Goal: Task Accomplishment & Management: Complete application form

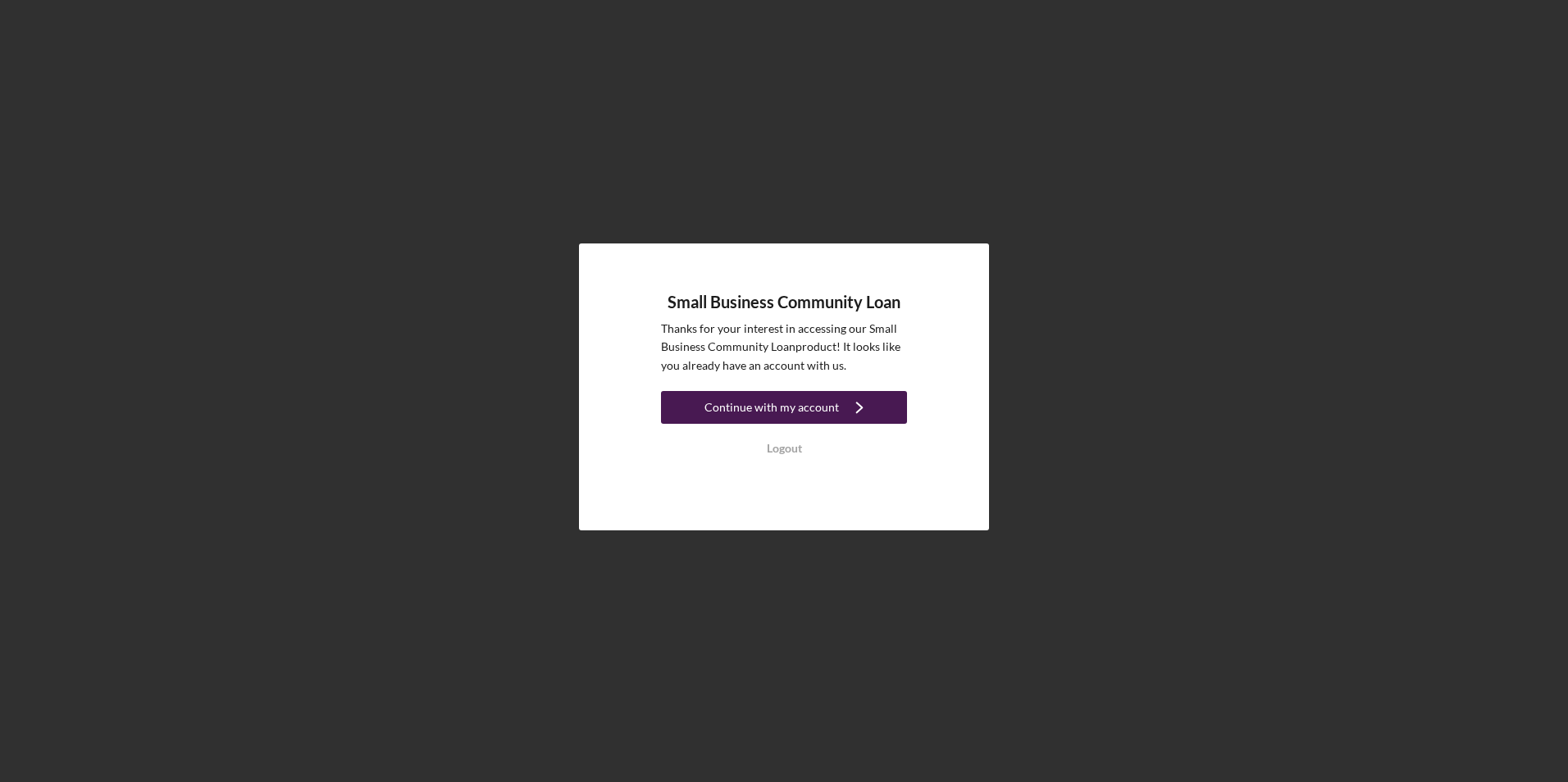
click at [776, 416] on div "Continue with my account" at bounding box center [771, 408] width 135 height 33
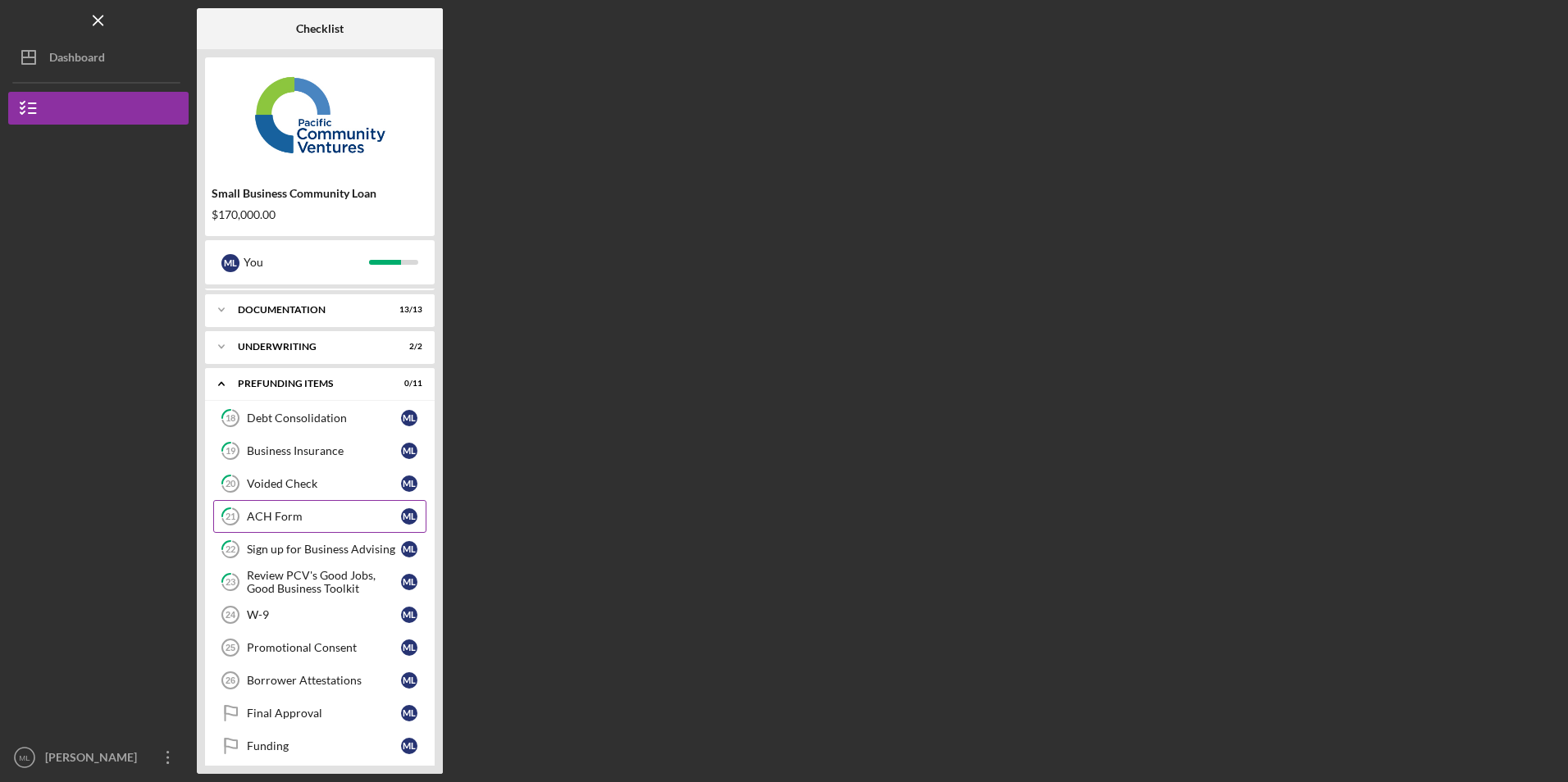
scroll to position [44, 0]
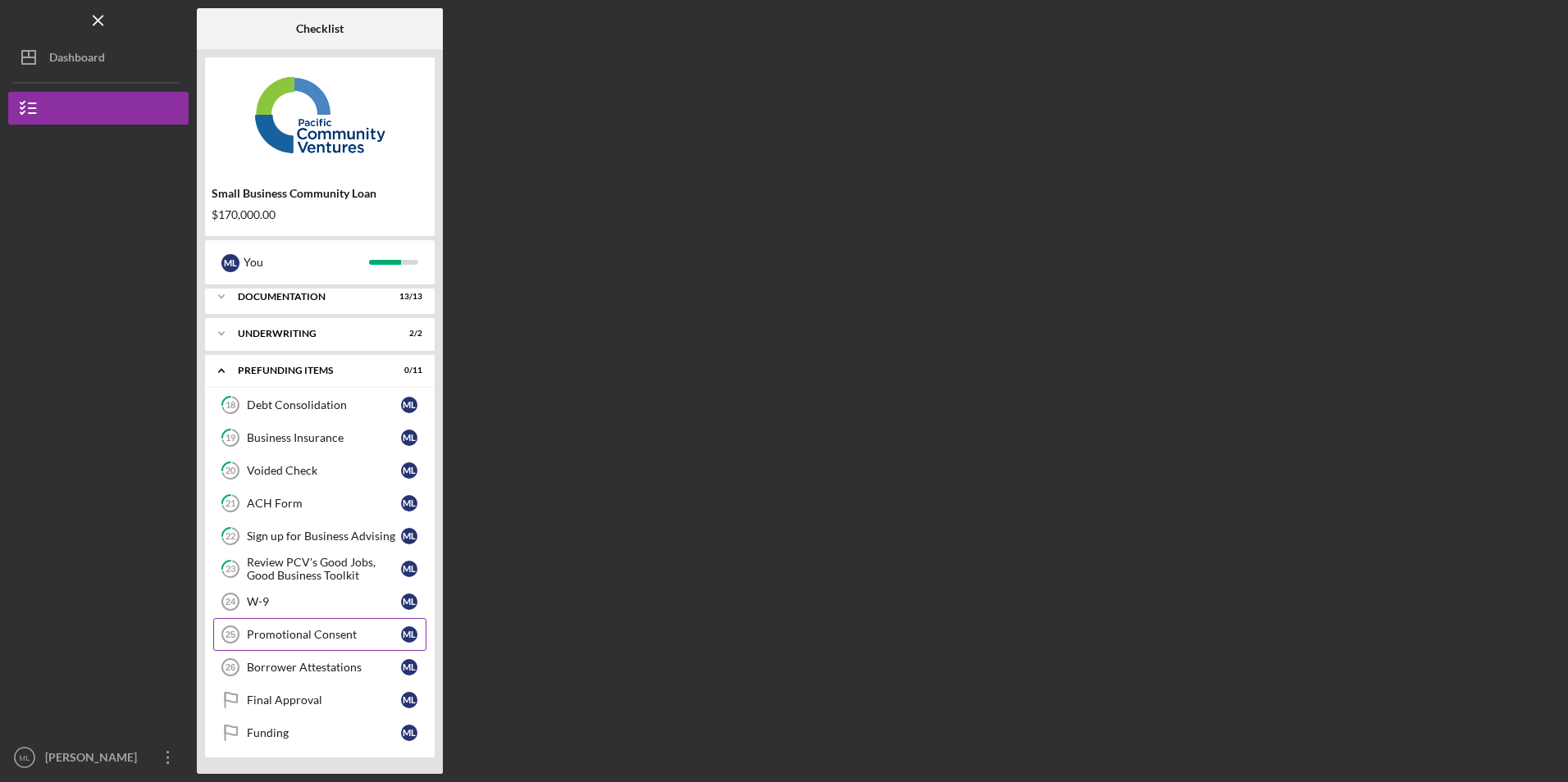
click at [291, 637] on div "Promotional Consent" at bounding box center [324, 635] width 154 height 13
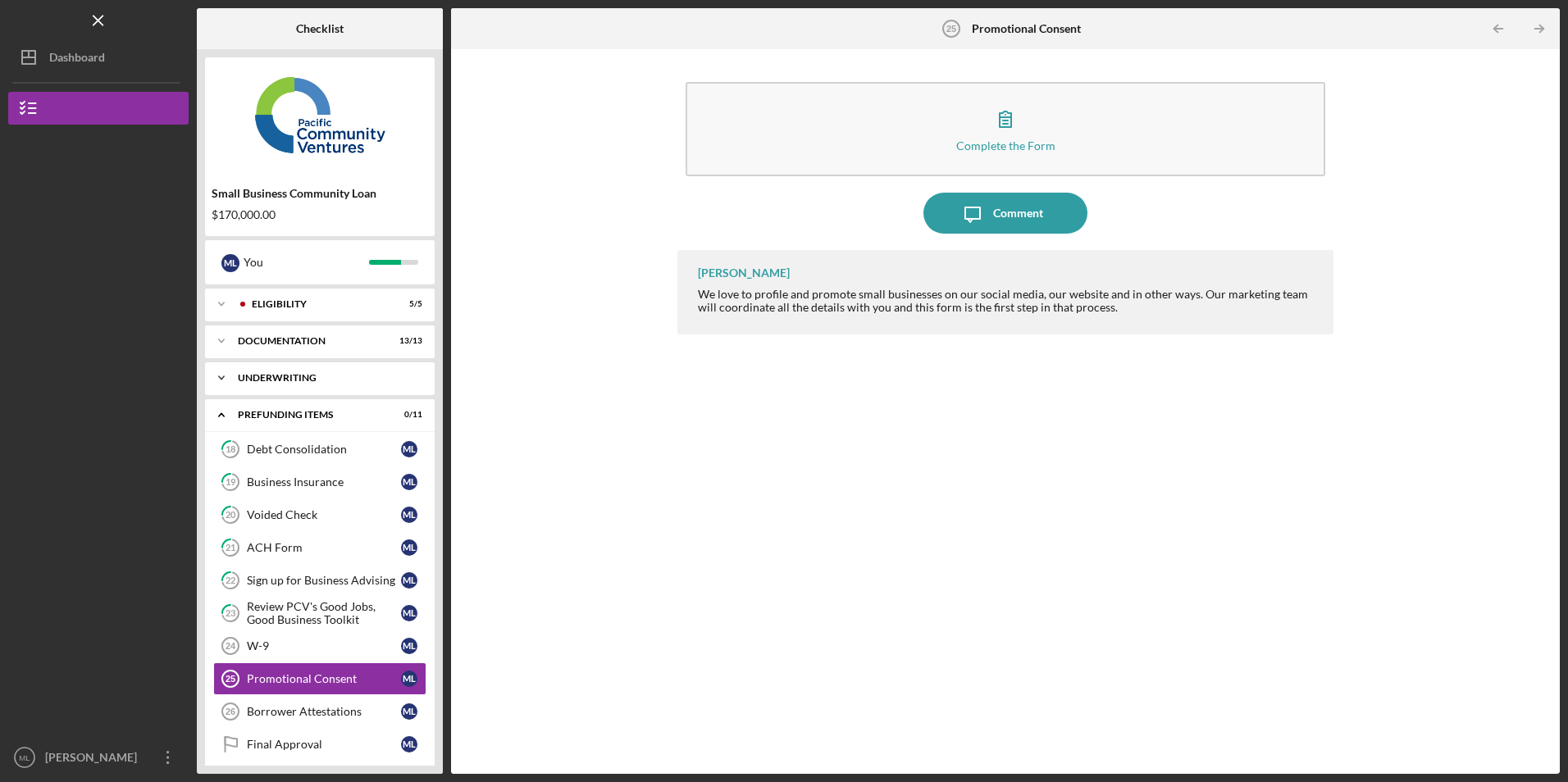
click at [305, 384] on div "Icon/Expander Underwriting 2 / 2" at bounding box center [319, 378] width 230 height 33
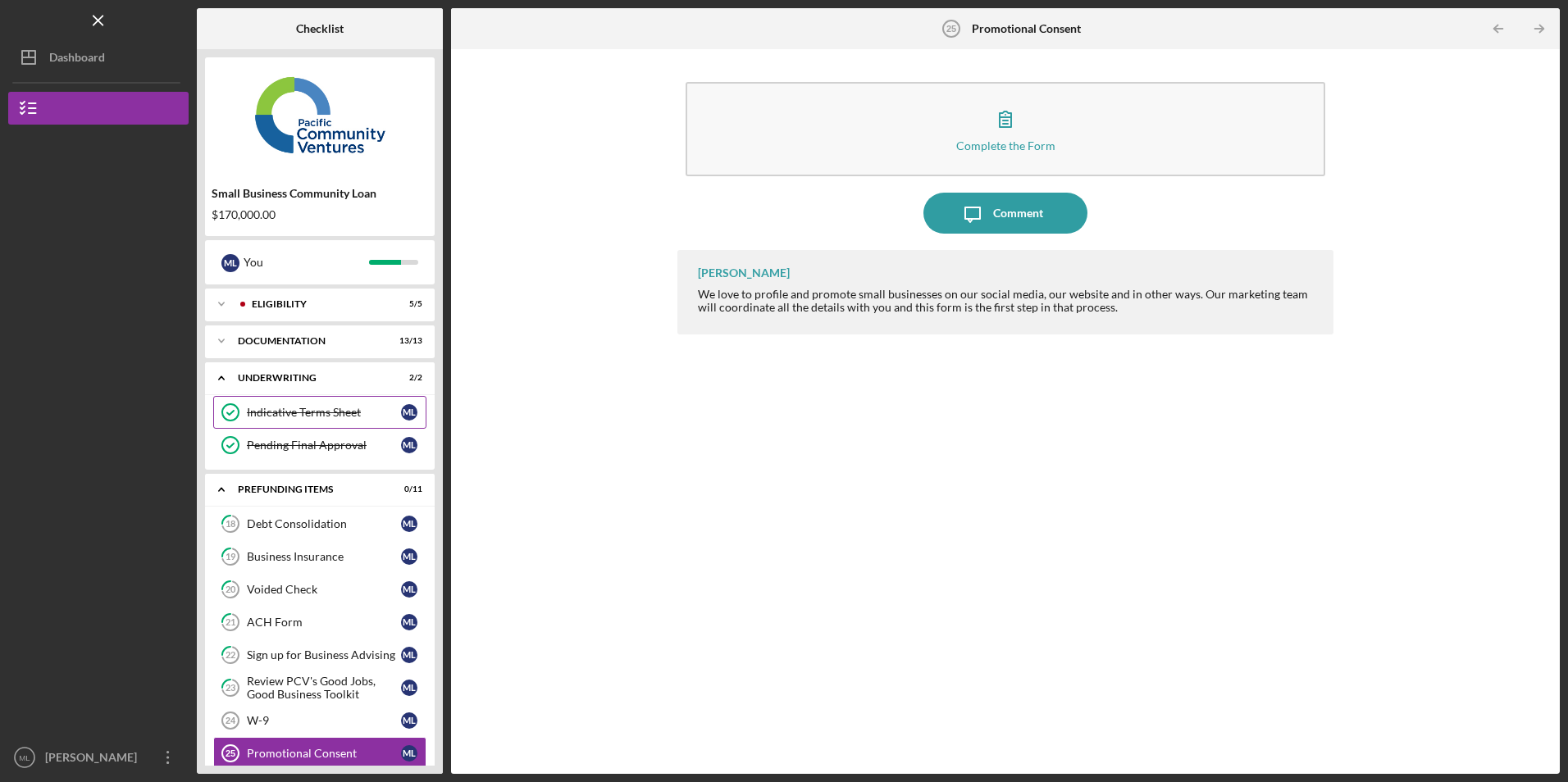
click at [307, 415] on div "Indicative Terms Sheet" at bounding box center [324, 413] width 154 height 13
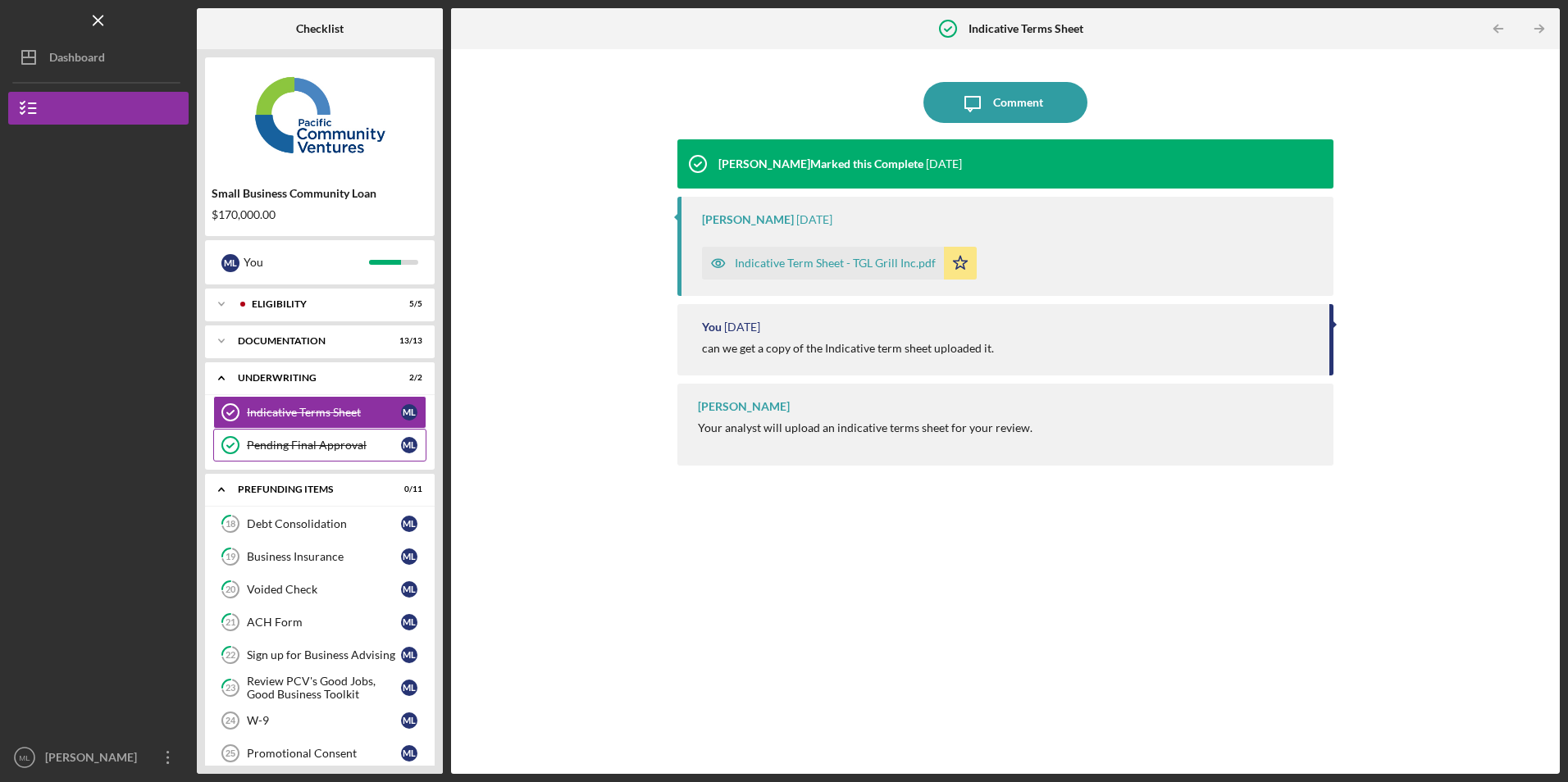
click at [311, 441] on div "Pending Final Approval" at bounding box center [324, 445] width 154 height 13
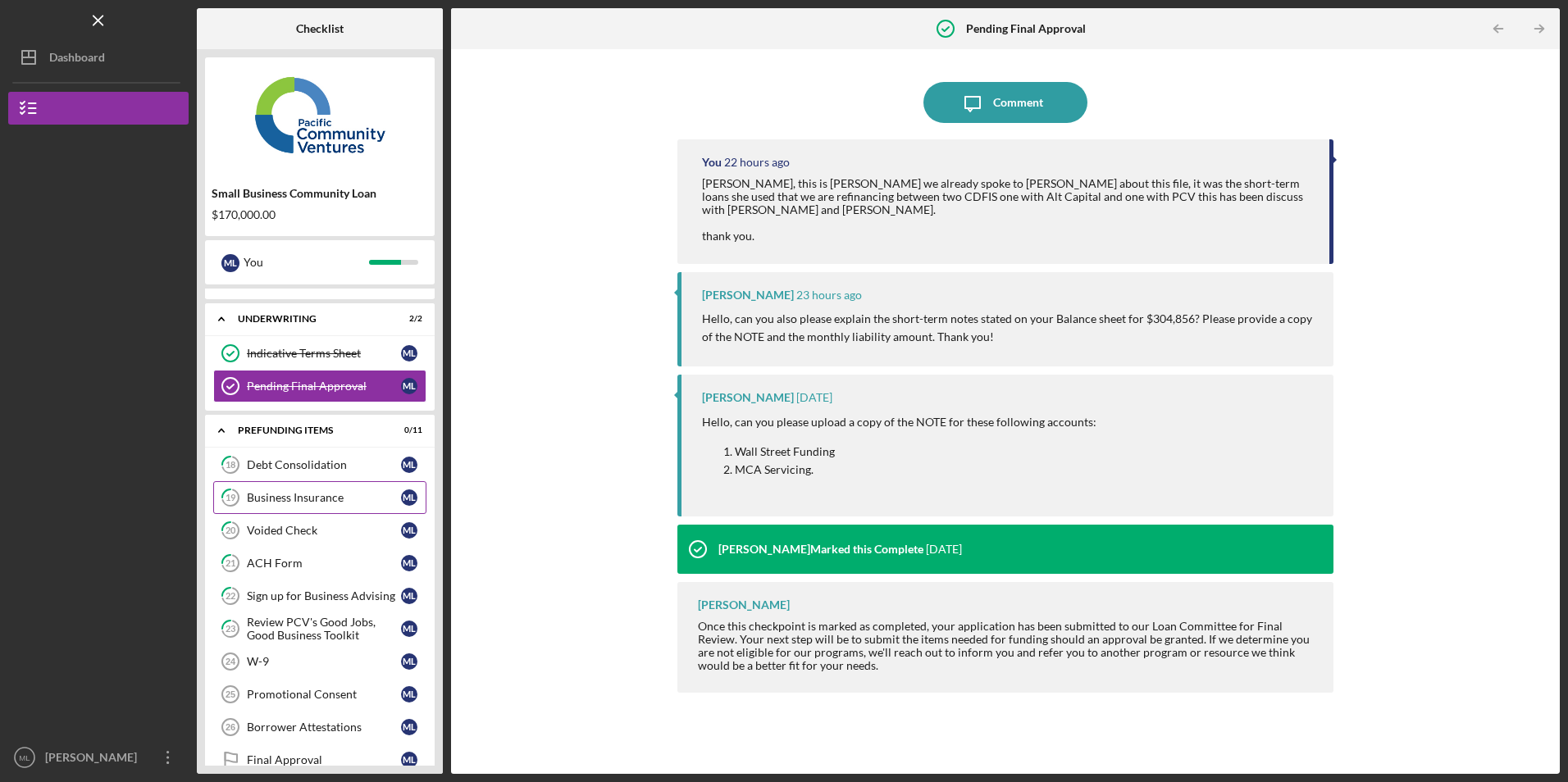
scroll to position [119, 0]
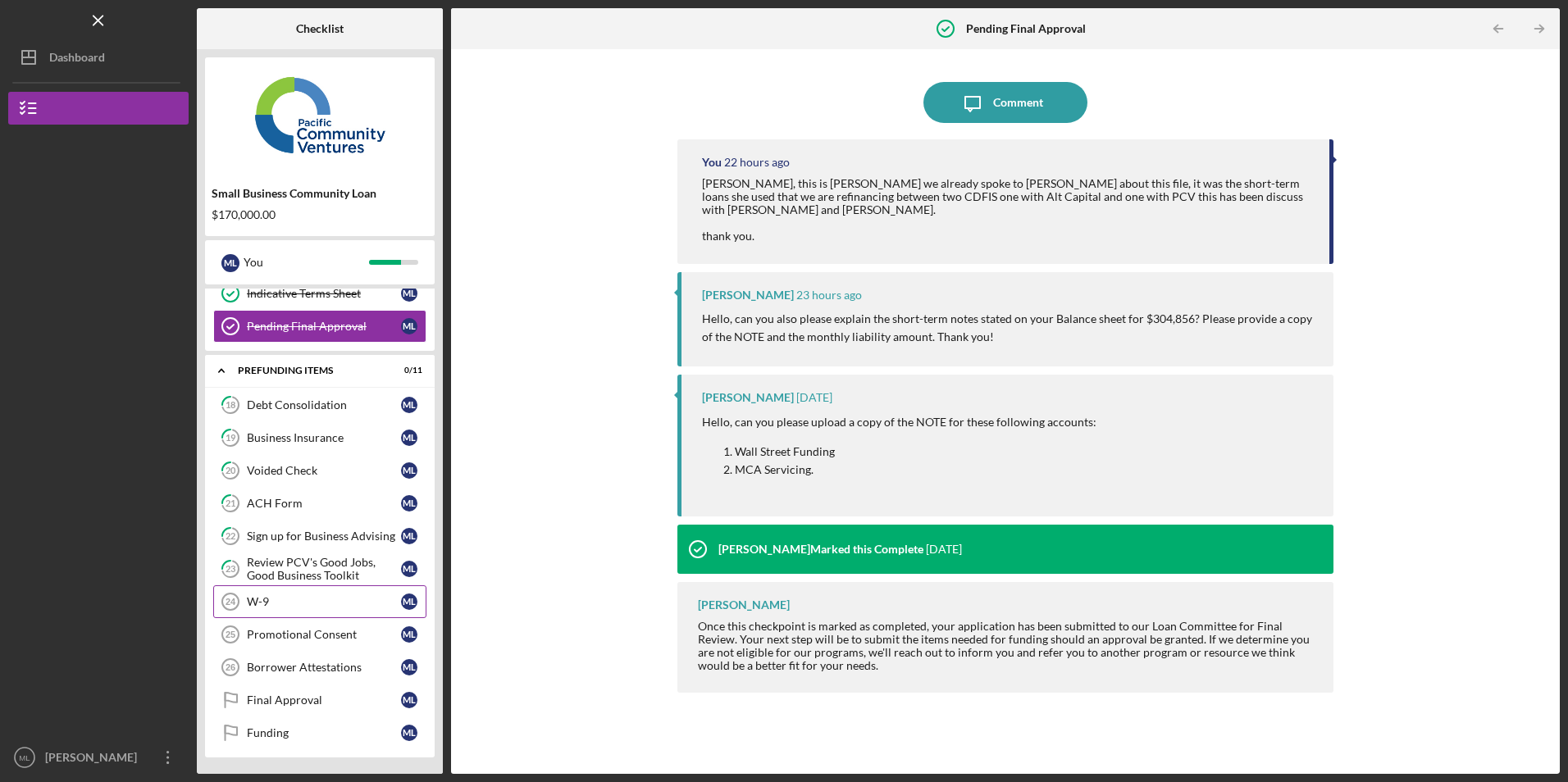
click at [300, 607] on div "W-9" at bounding box center [324, 602] width 154 height 13
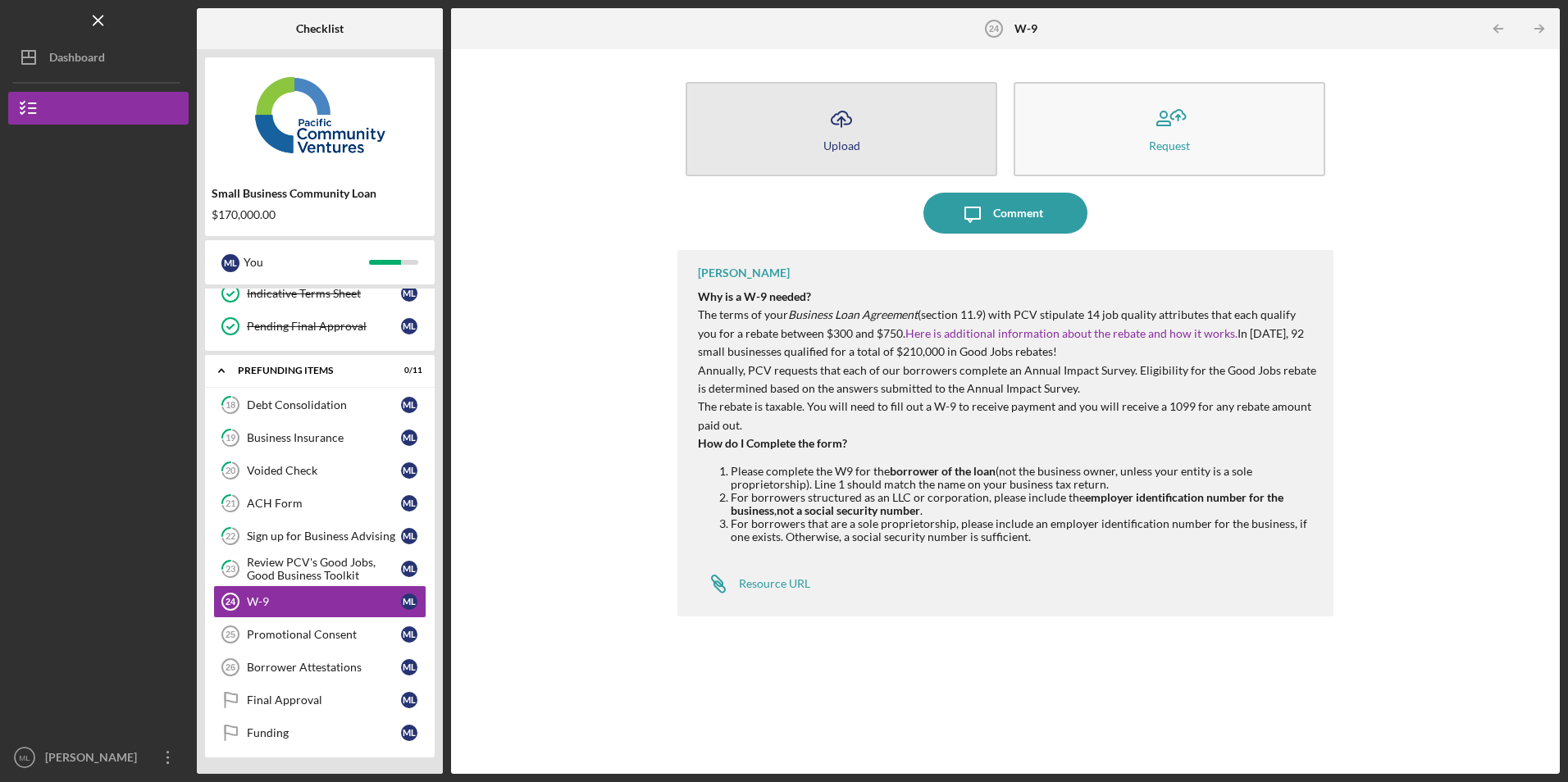
click at [850, 142] on div "Upload" at bounding box center [842, 145] width 37 height 13
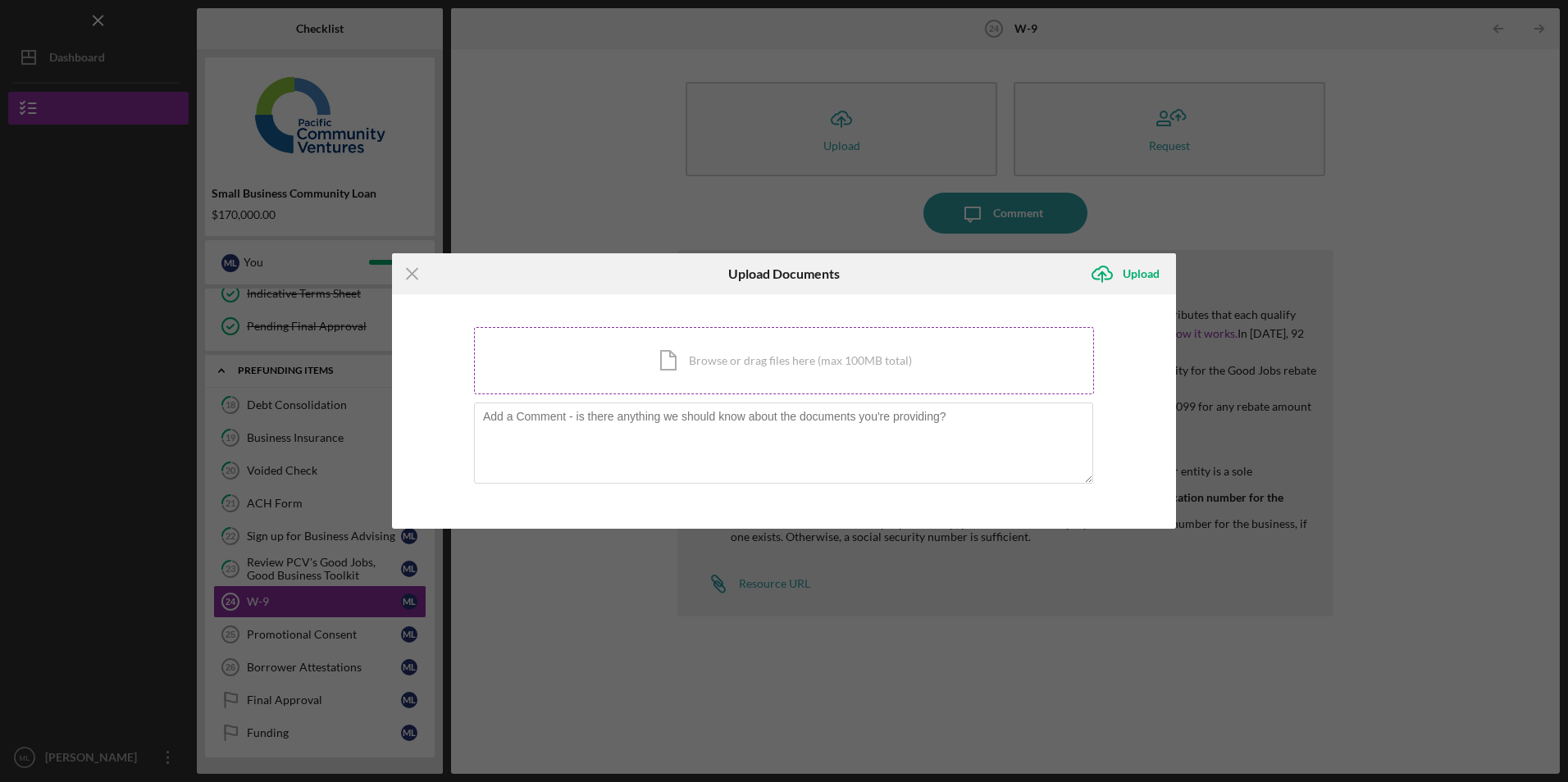
click at [695, 366] on div "Icon/Document Browse or drag files here (max 100MB total) Tap to choose files o…" at bounding box center [784, 361] width 620 height 67
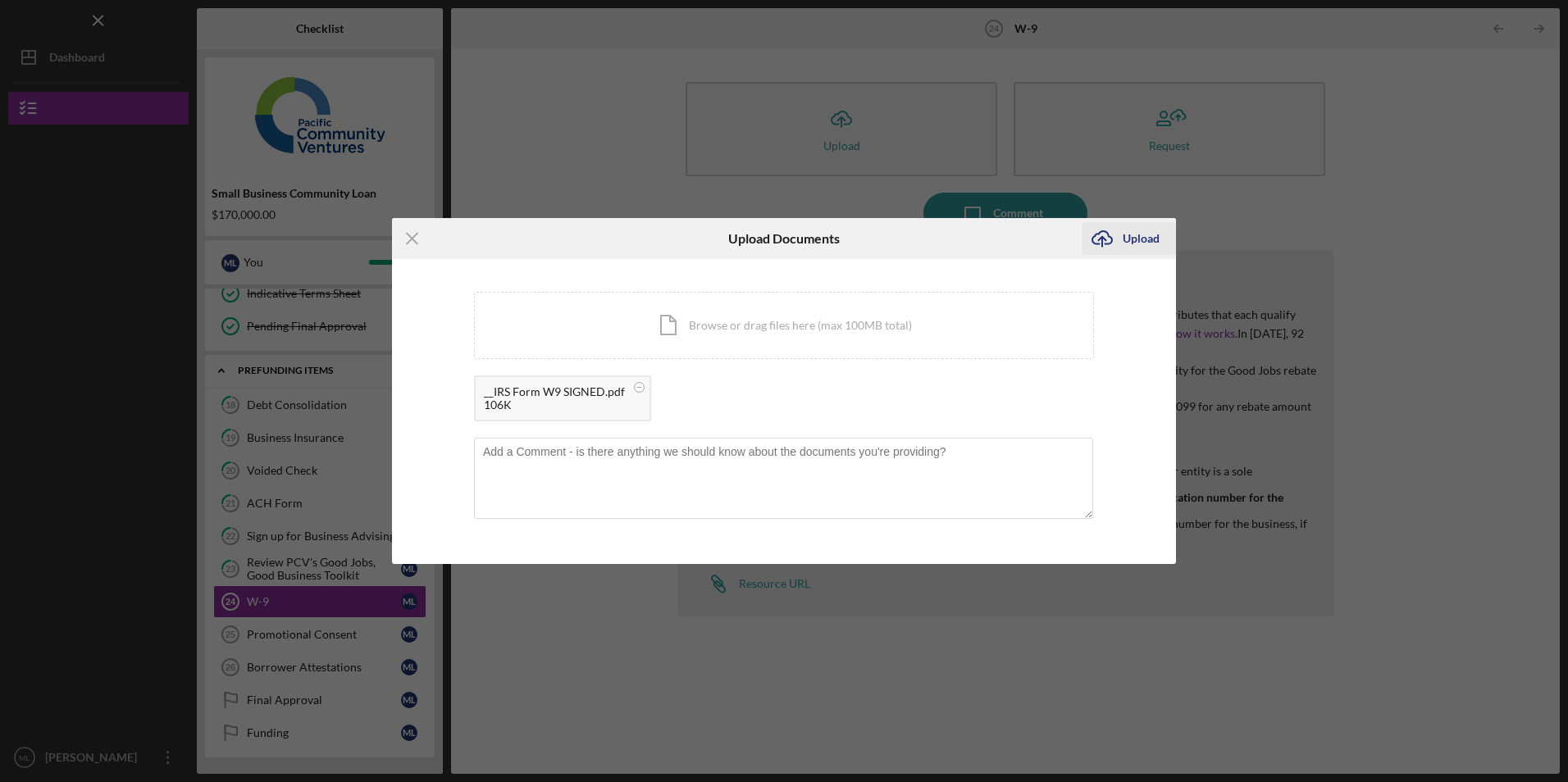
click at [1129, 239] on div "Upload" at bounding box center [1141, 239] width 37 height 33
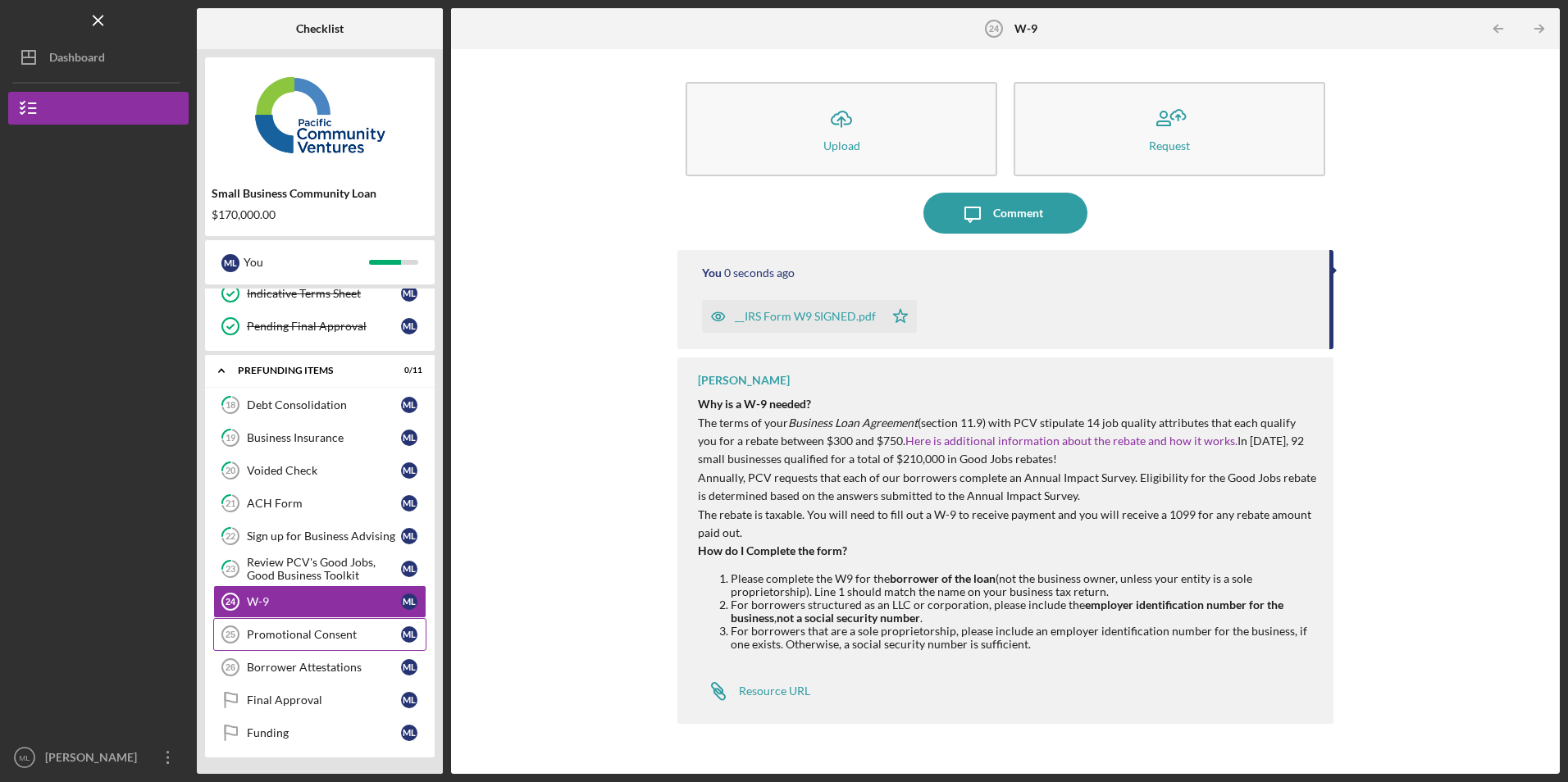
click at [313, 631] on div "Promotional Consent" at bounding box center [324, 635] width 154 height 13
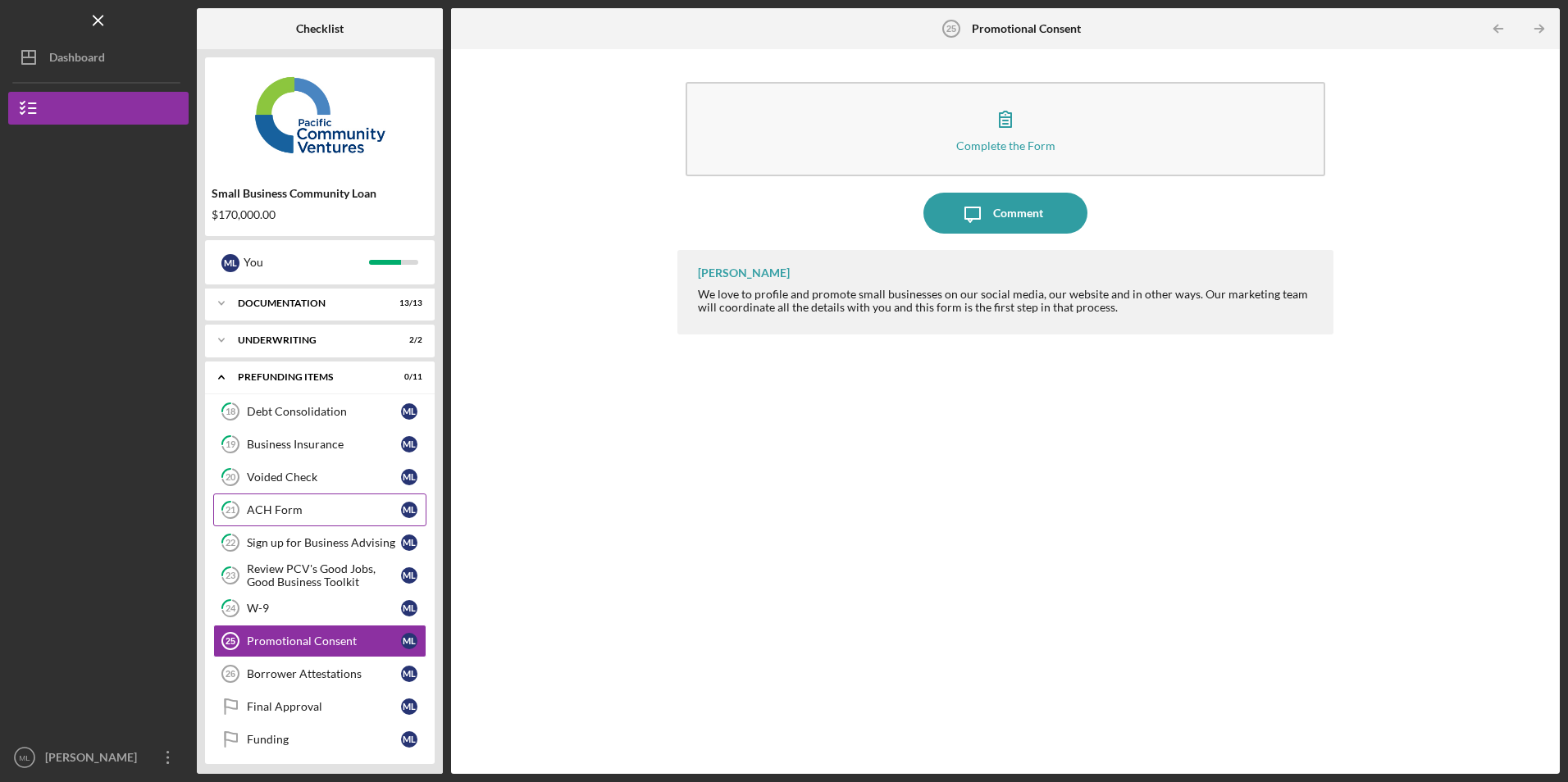
scroll to position [44, 0]
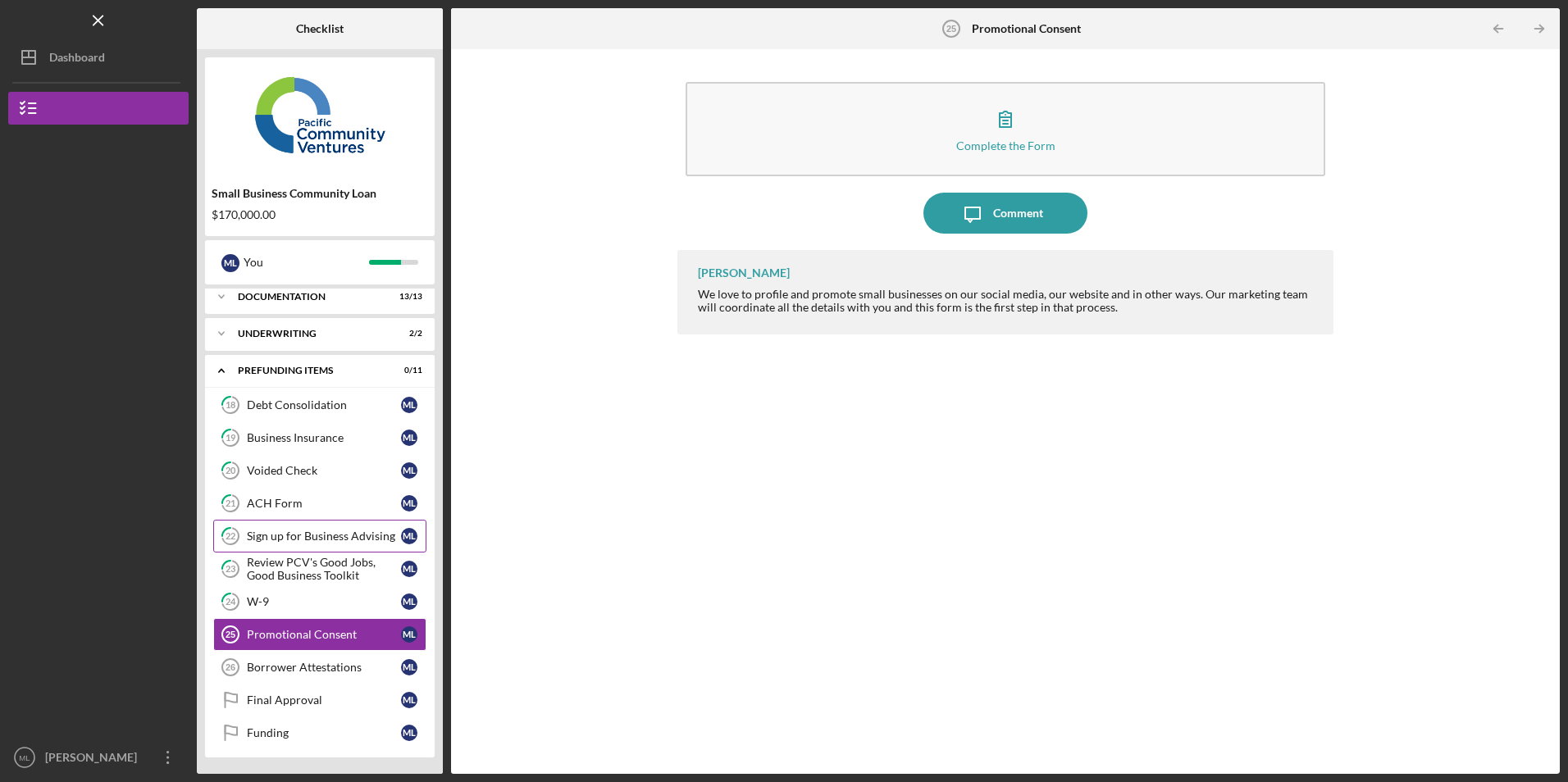
click at [349, 536] on div "Sign up for Business Advising" at bounding box center [324, 537] width 154 height 13
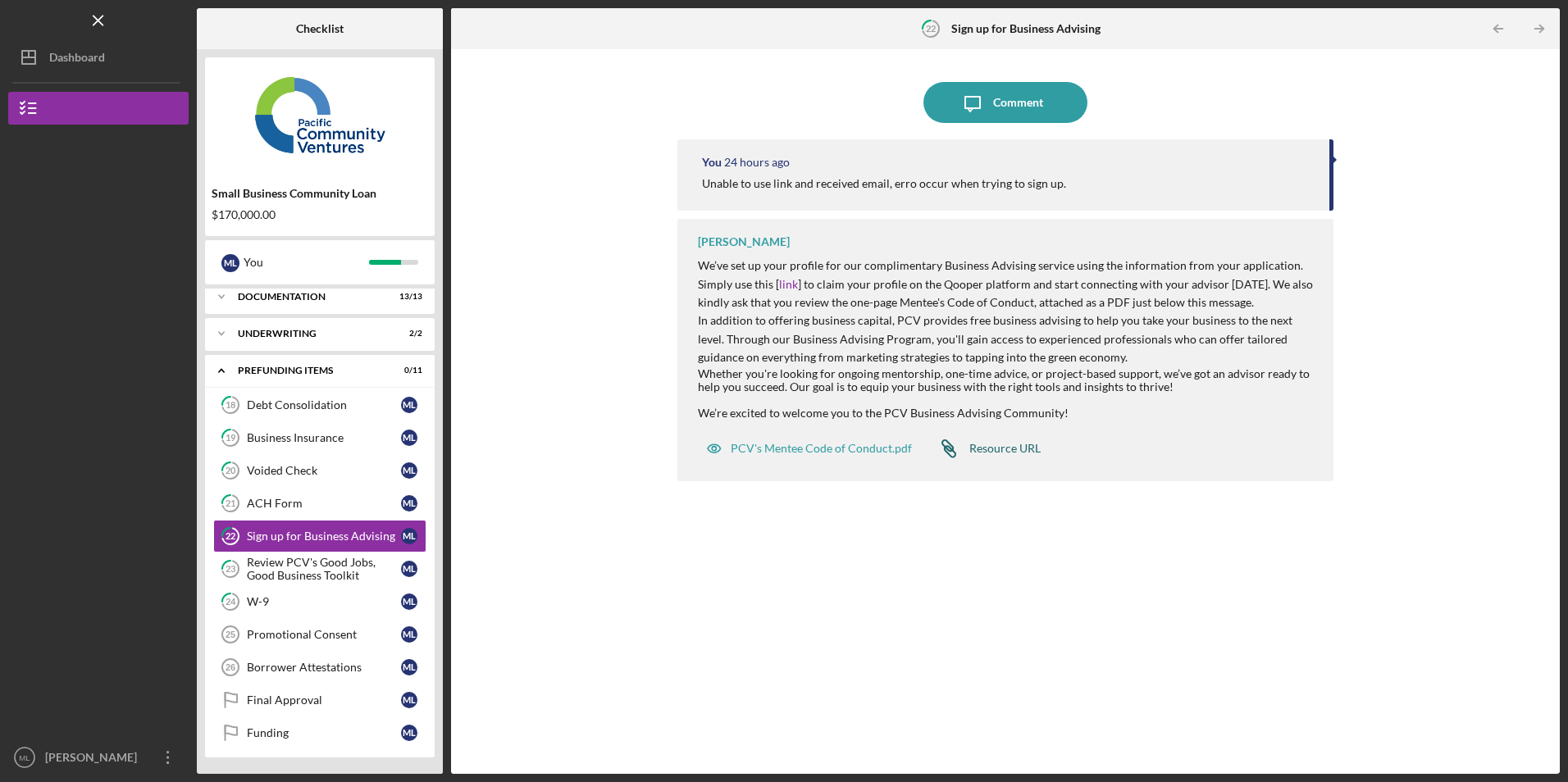
click at [995, 449] on div "Resource URL" at bounding box center [1005, 449] width 71 height 13
click at [126, 759] on div "[PERSON_NAME]" at bounding box center [94, 760] width 107 height 37
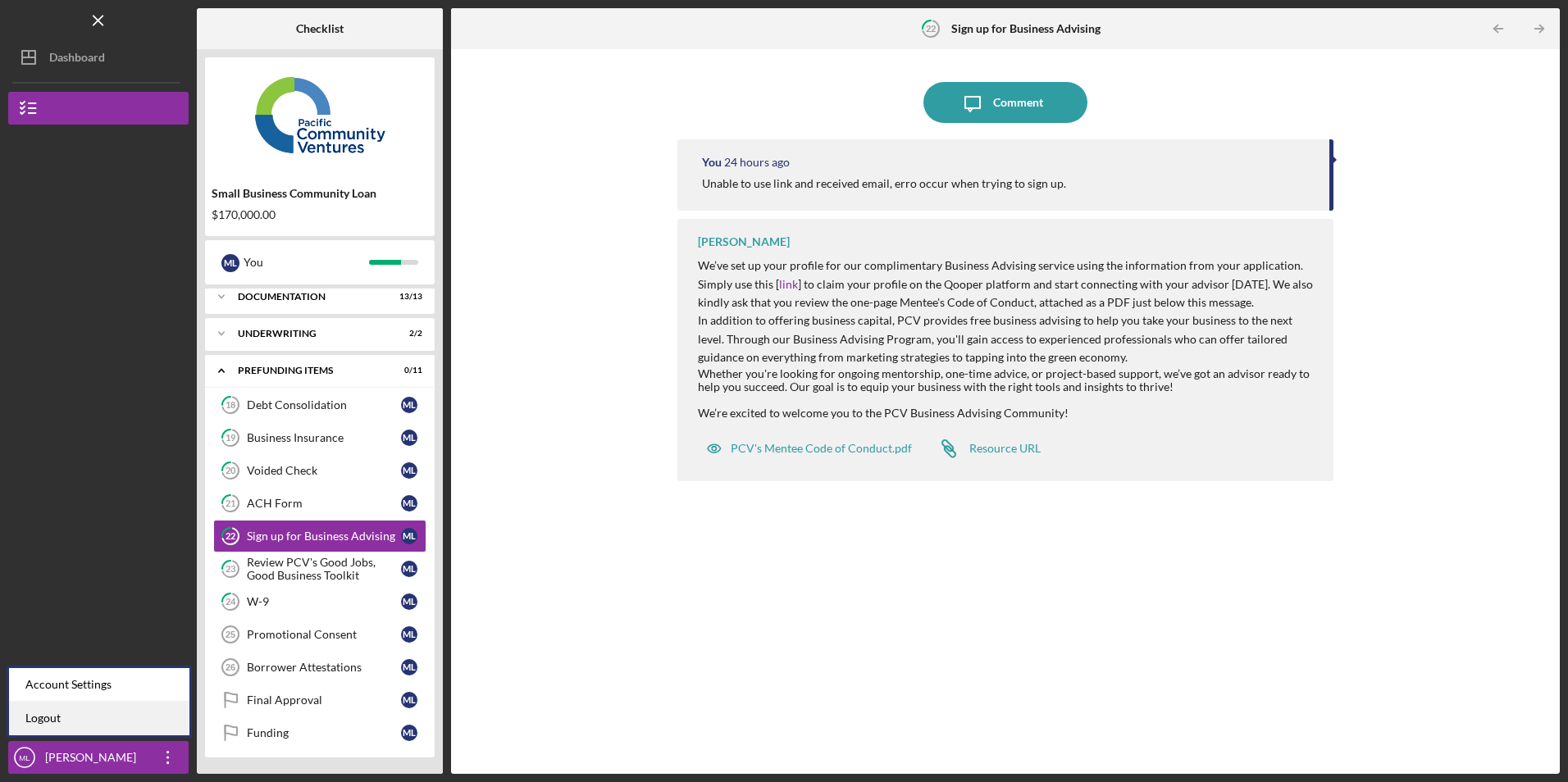
click at [94, 716] on link "Logout" at bounding box center [99, 719] width 181 height 34
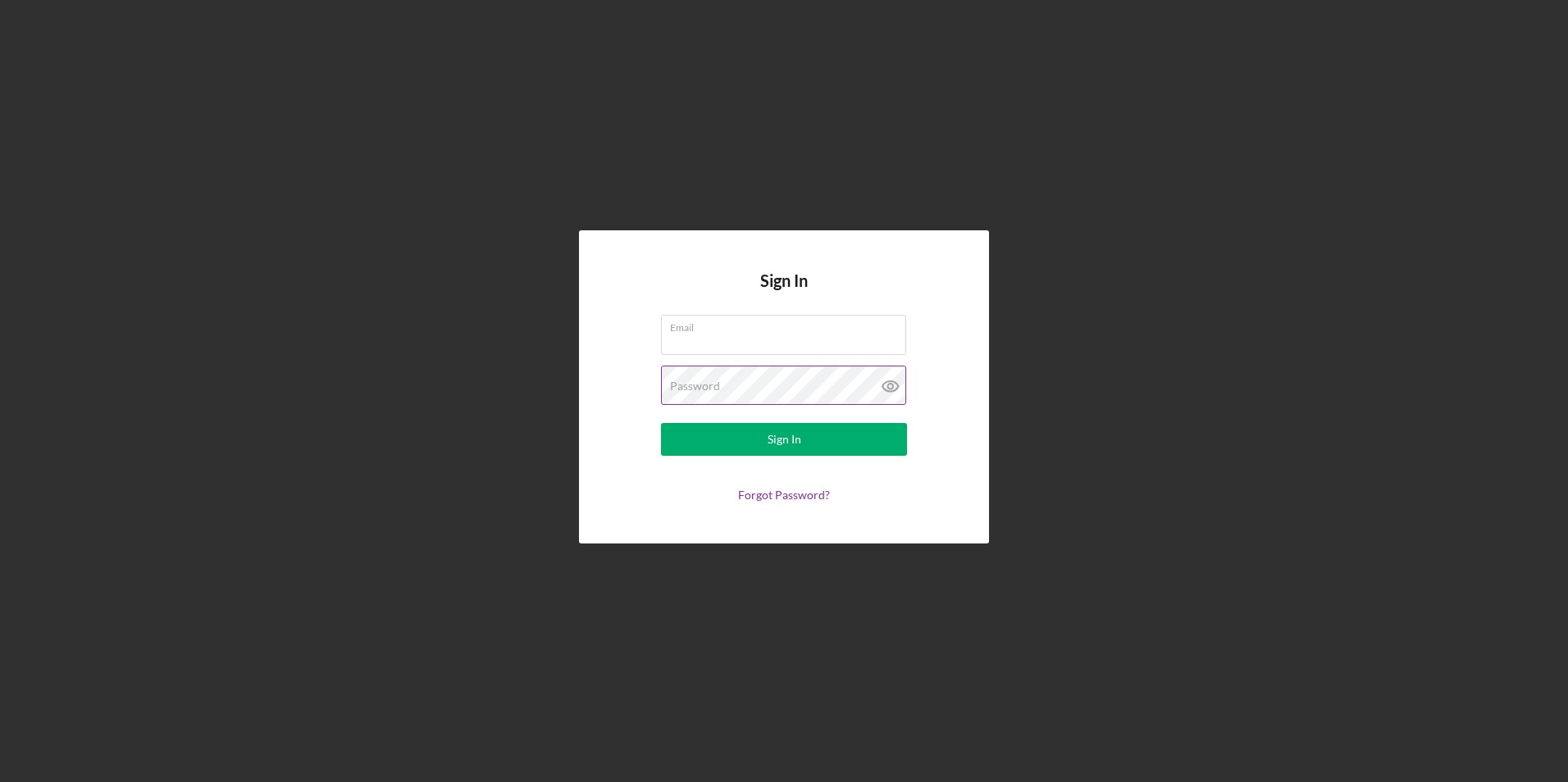
type input "marcyluna75@icloud.com"
click at [888, 383] on icon at bounding box center [890, 386] width 15 height 11
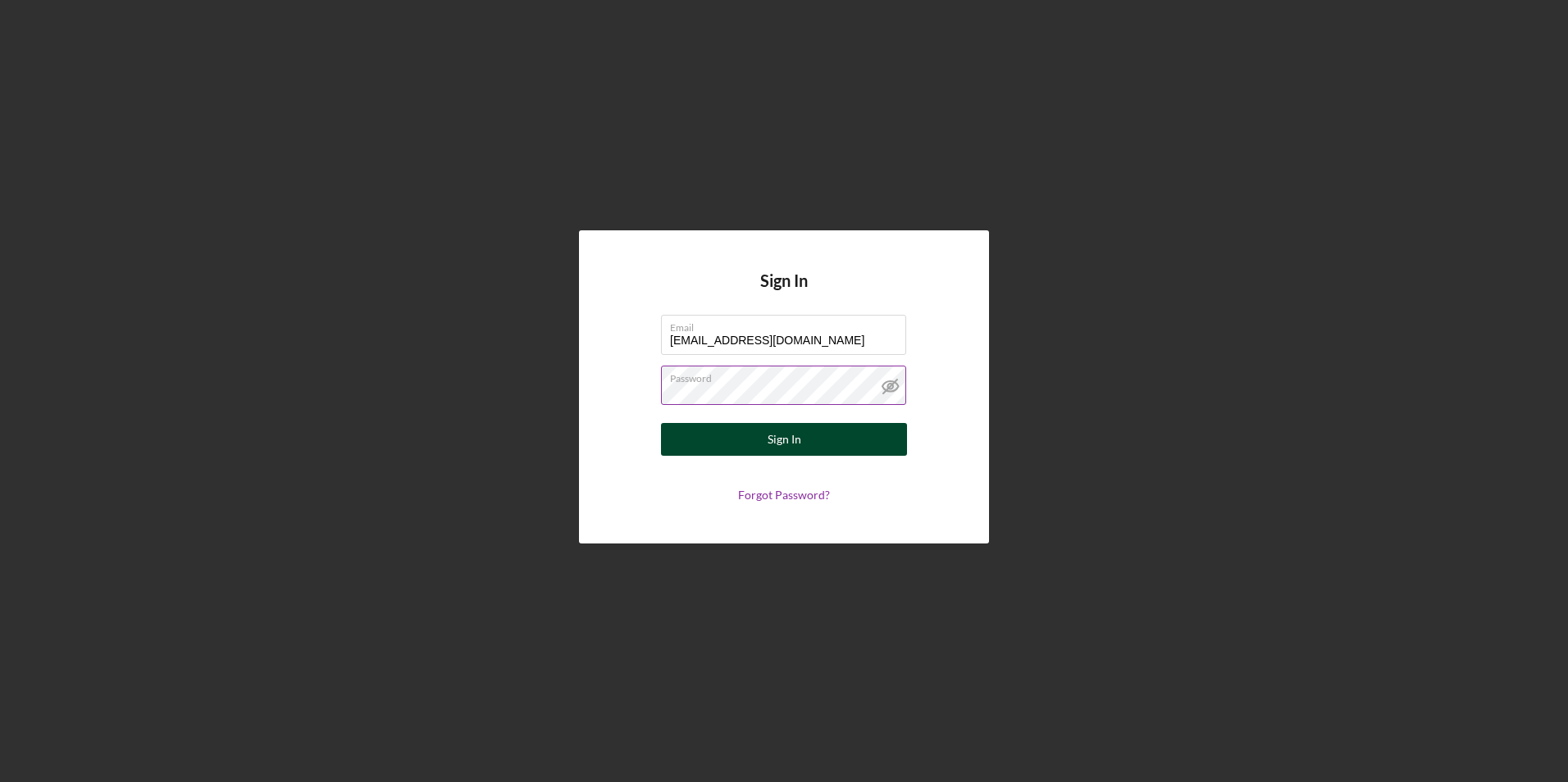
click at [753, 437] on button "Sign In" at bounding box center [784, 440] width 246 height 33
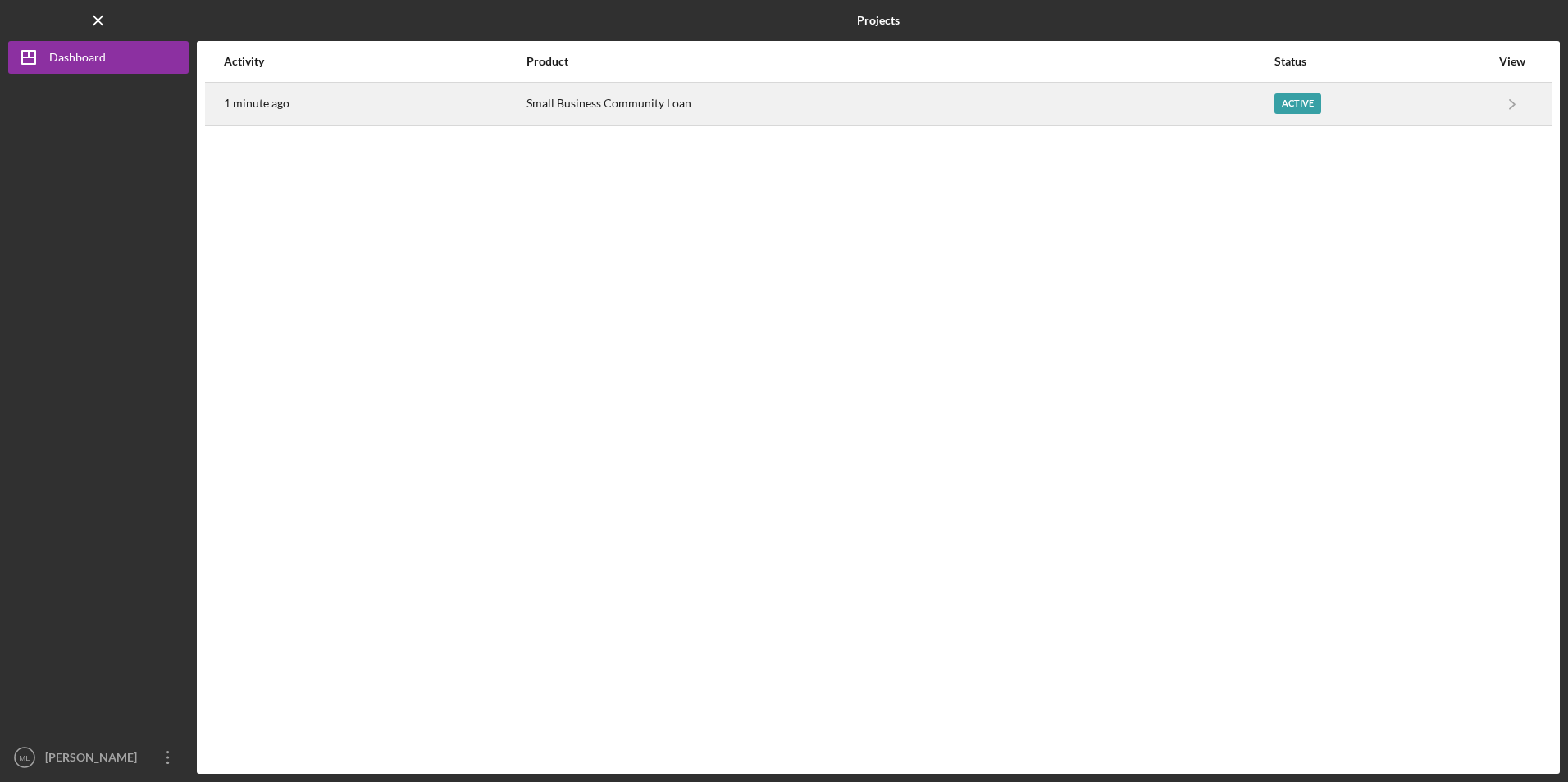
click at [558, 101] on div "Small Business Community Loan" at bounding box center [899, 104] width 746 height 41
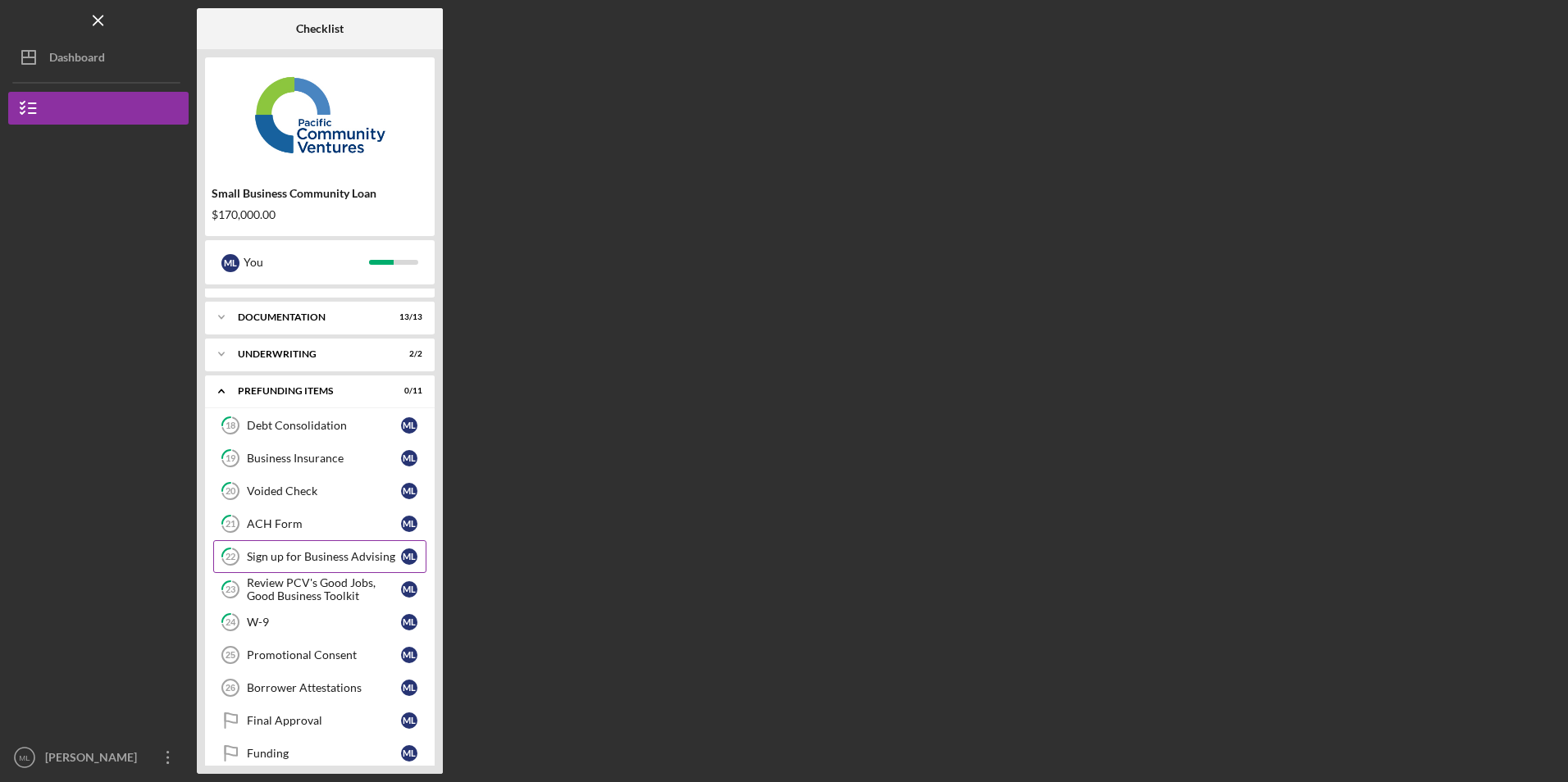
scroll to position [44, 0]
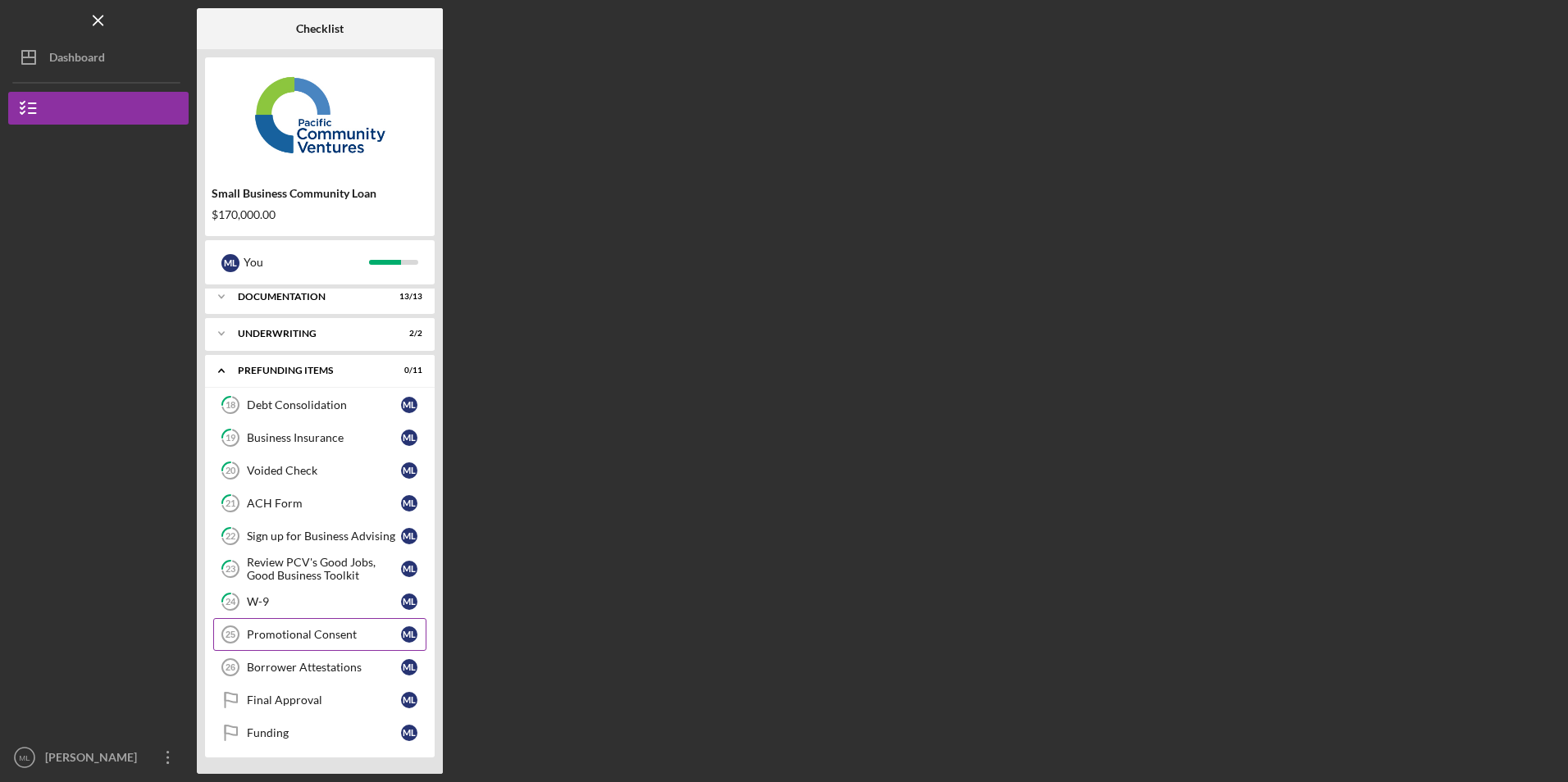
click at [278, 637] on div "Promotional Consent" at bounding box center [324, 635] width 154 height 13
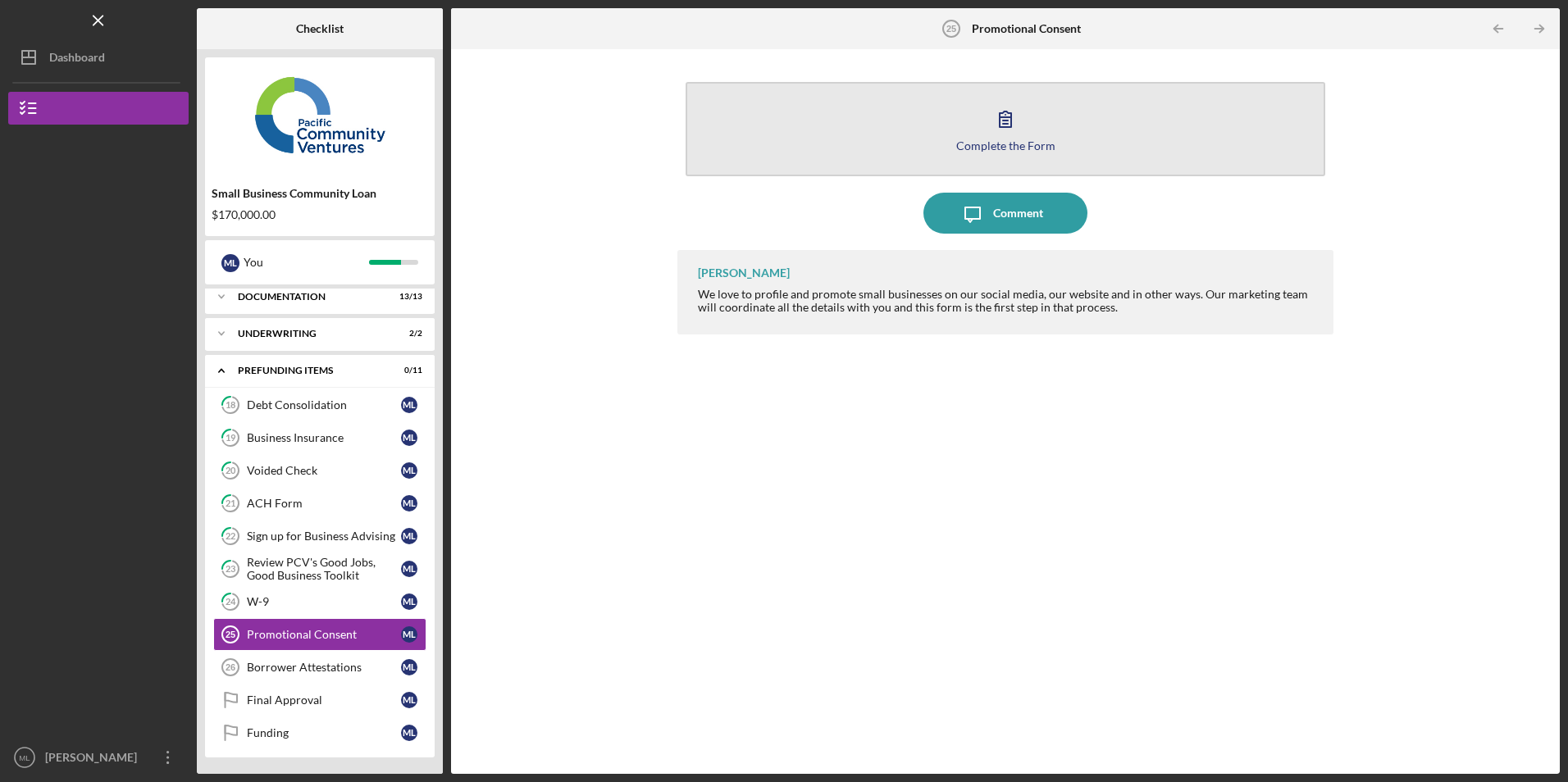
click at [792, 138] on button "Complete the Form Form" at bounding box center [1005, 129] width 639 height 94
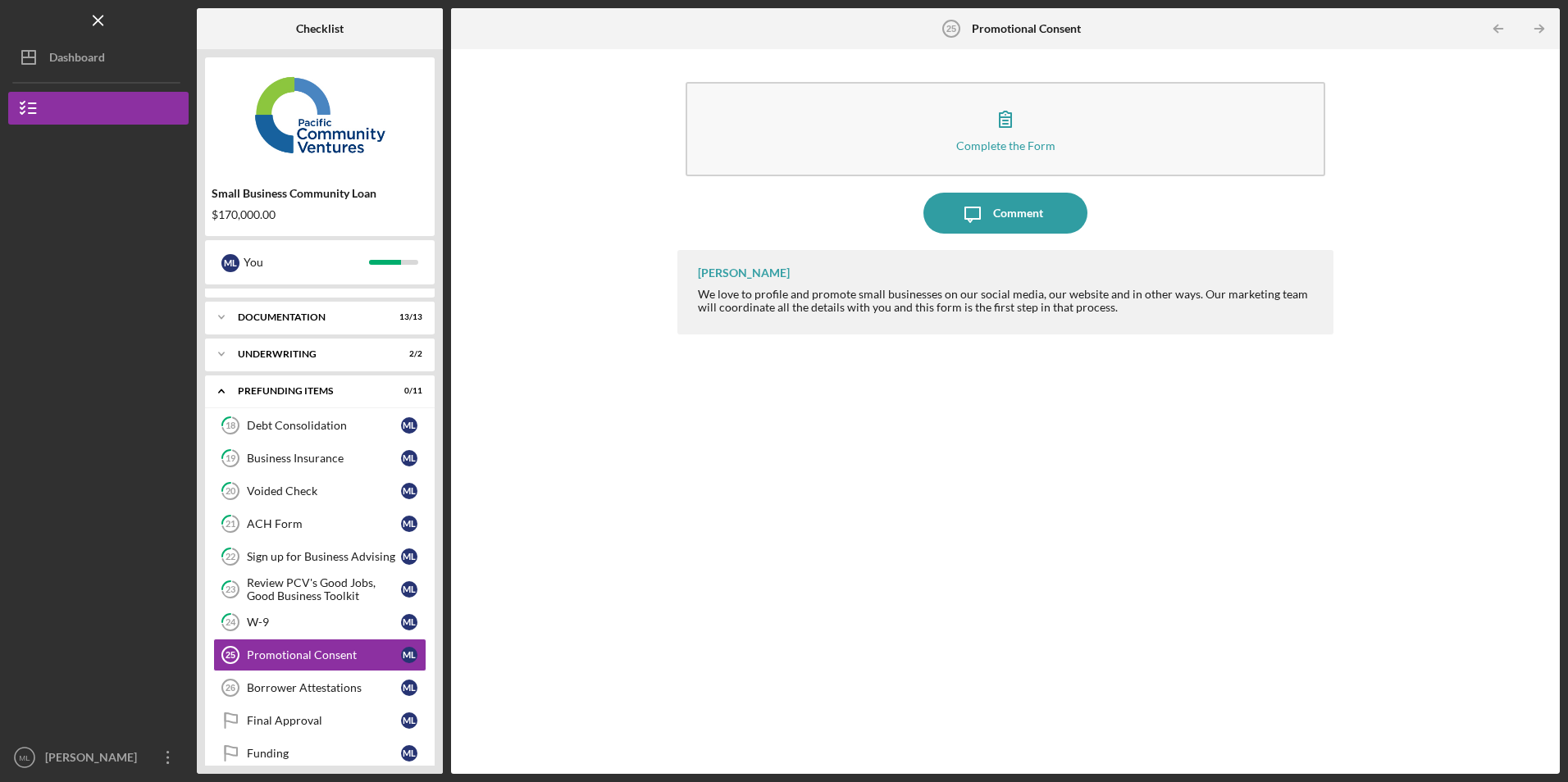
scroll to position [44, 0]
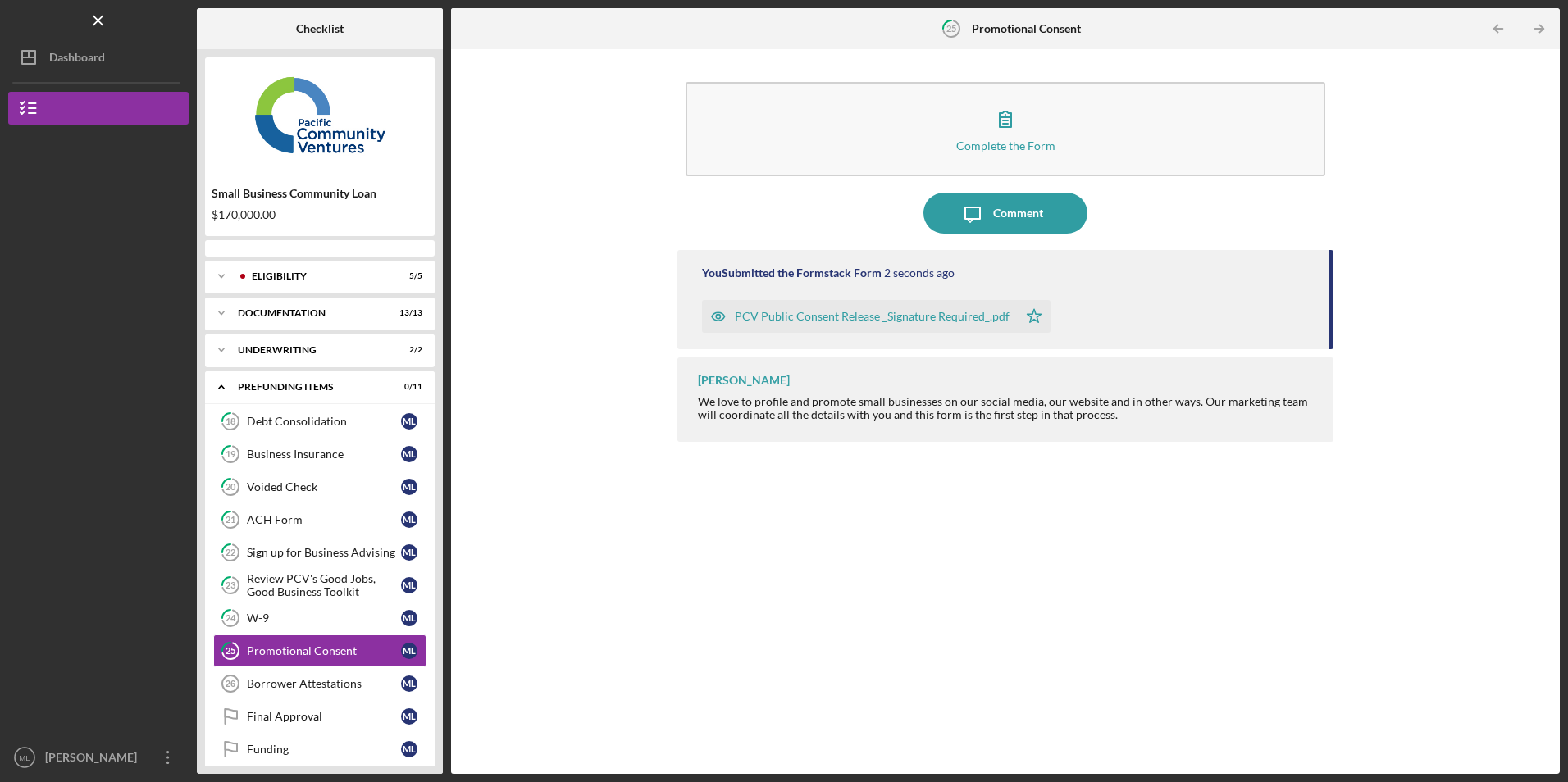
scroll to position [16, 0]
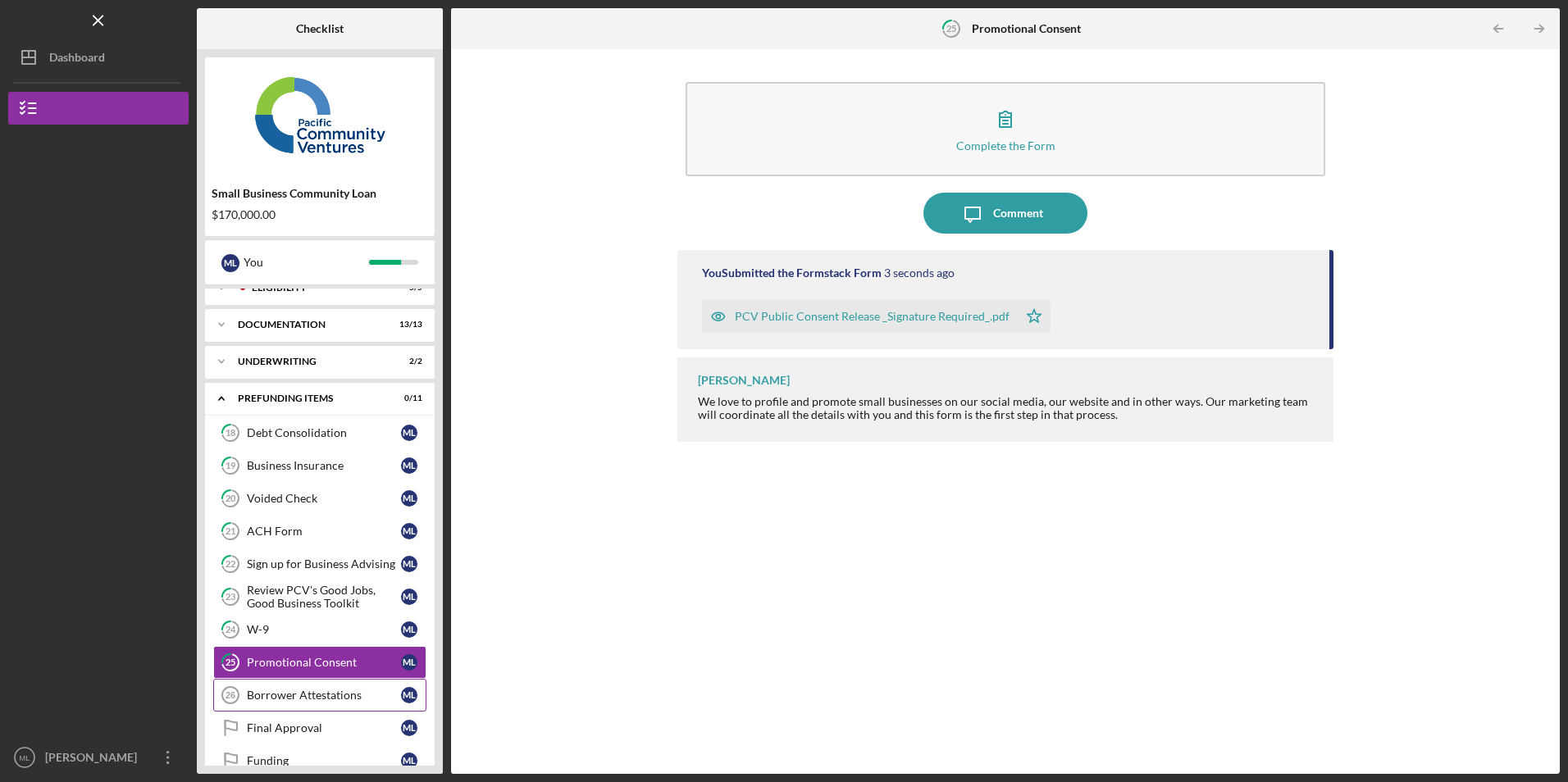
click at [296, 689] on div "Borrower Attestations" at bounding box center [324, 695] width 154 height 13
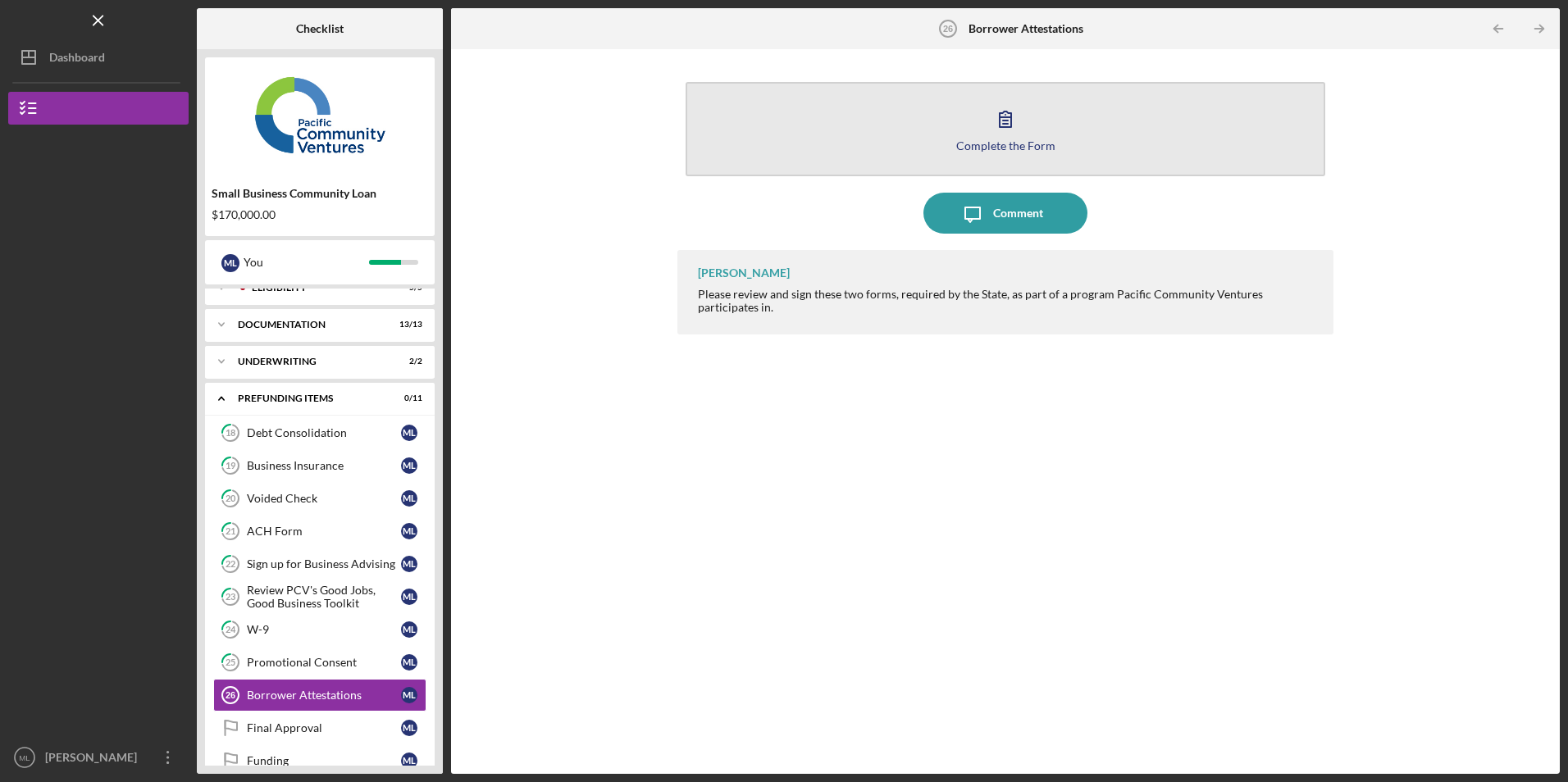
click at [929, 149] on button "Complete the Form Form" at bounding box center [1005, 129] width 639 height 94
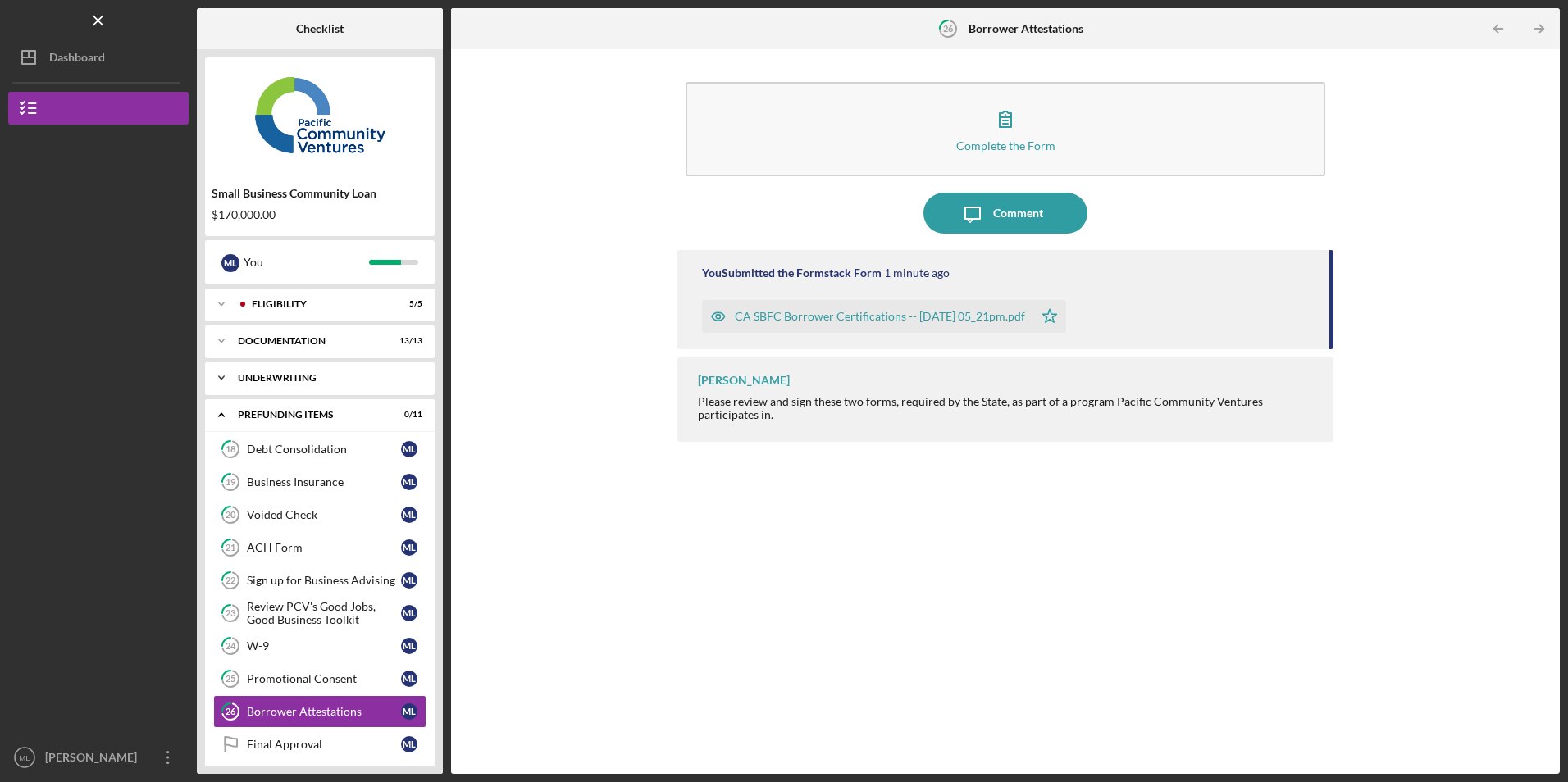
click at [339, 370] on div "Icon/Expander Underwriting 2 / 2" at bounding box center [319, 378] width 230 height 33
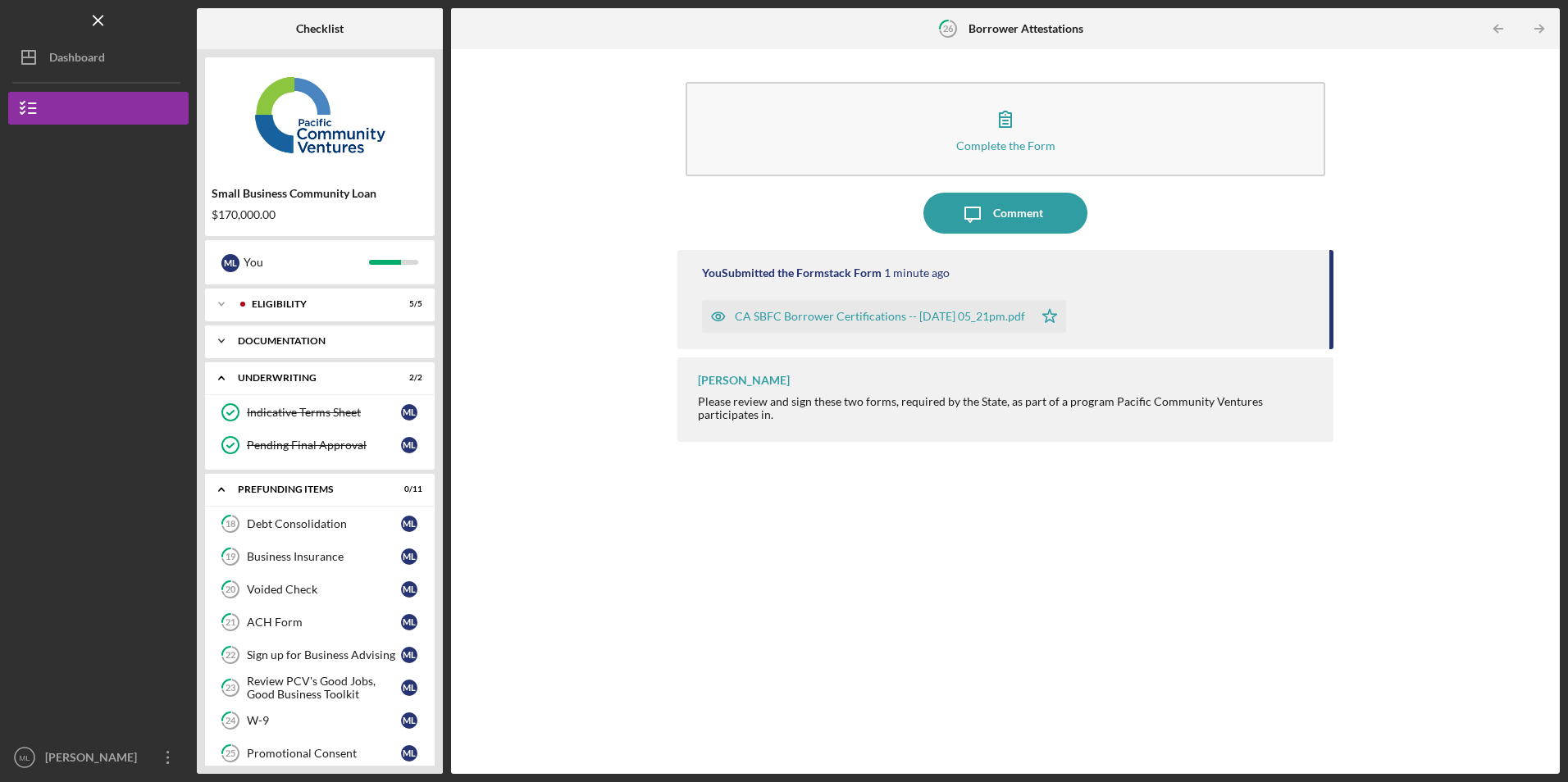
click at [320, 341] on div "Documentation" at bounding box center [325, 341] width 176 height 10
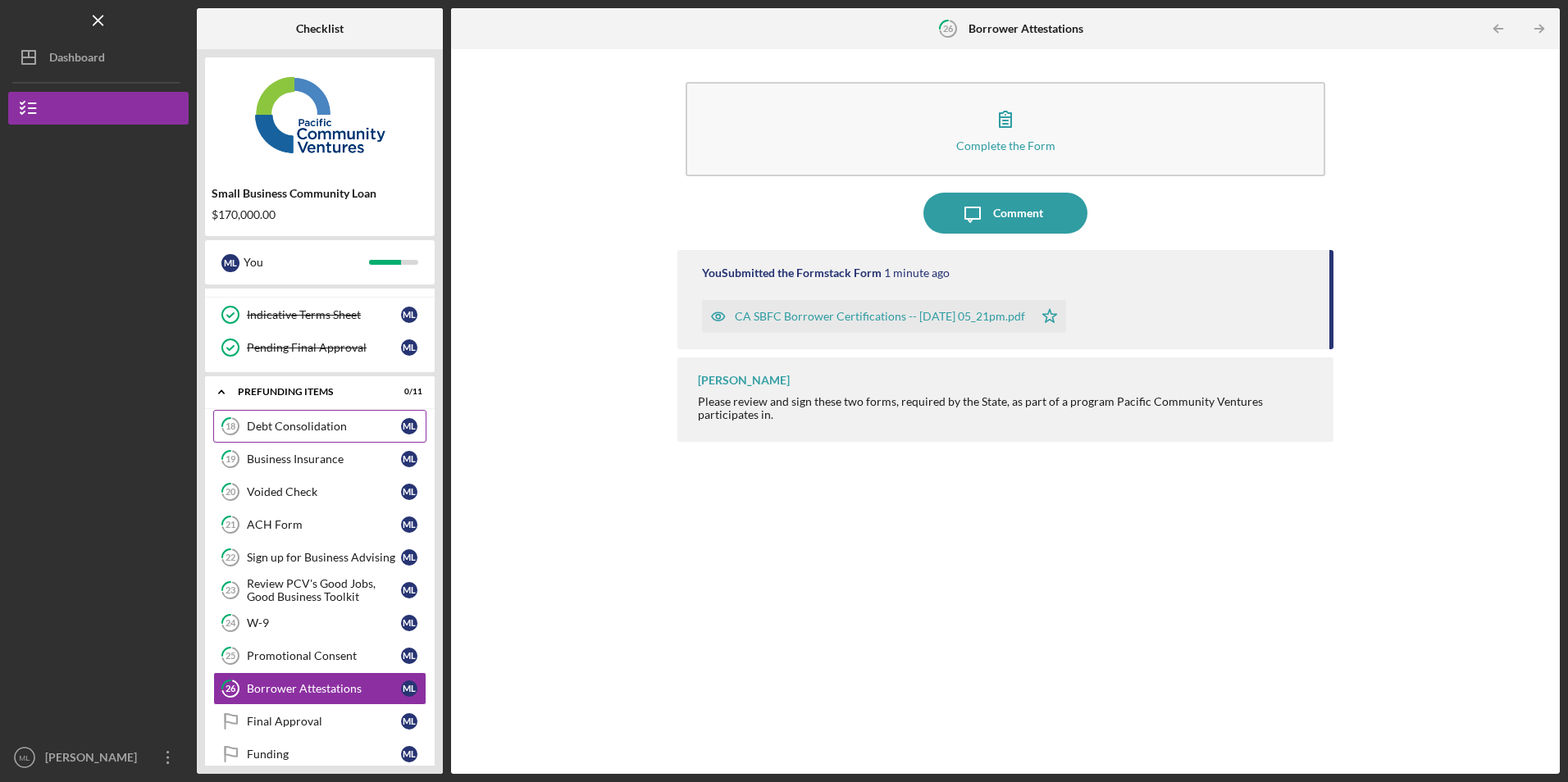
scroll to position [554, 0]
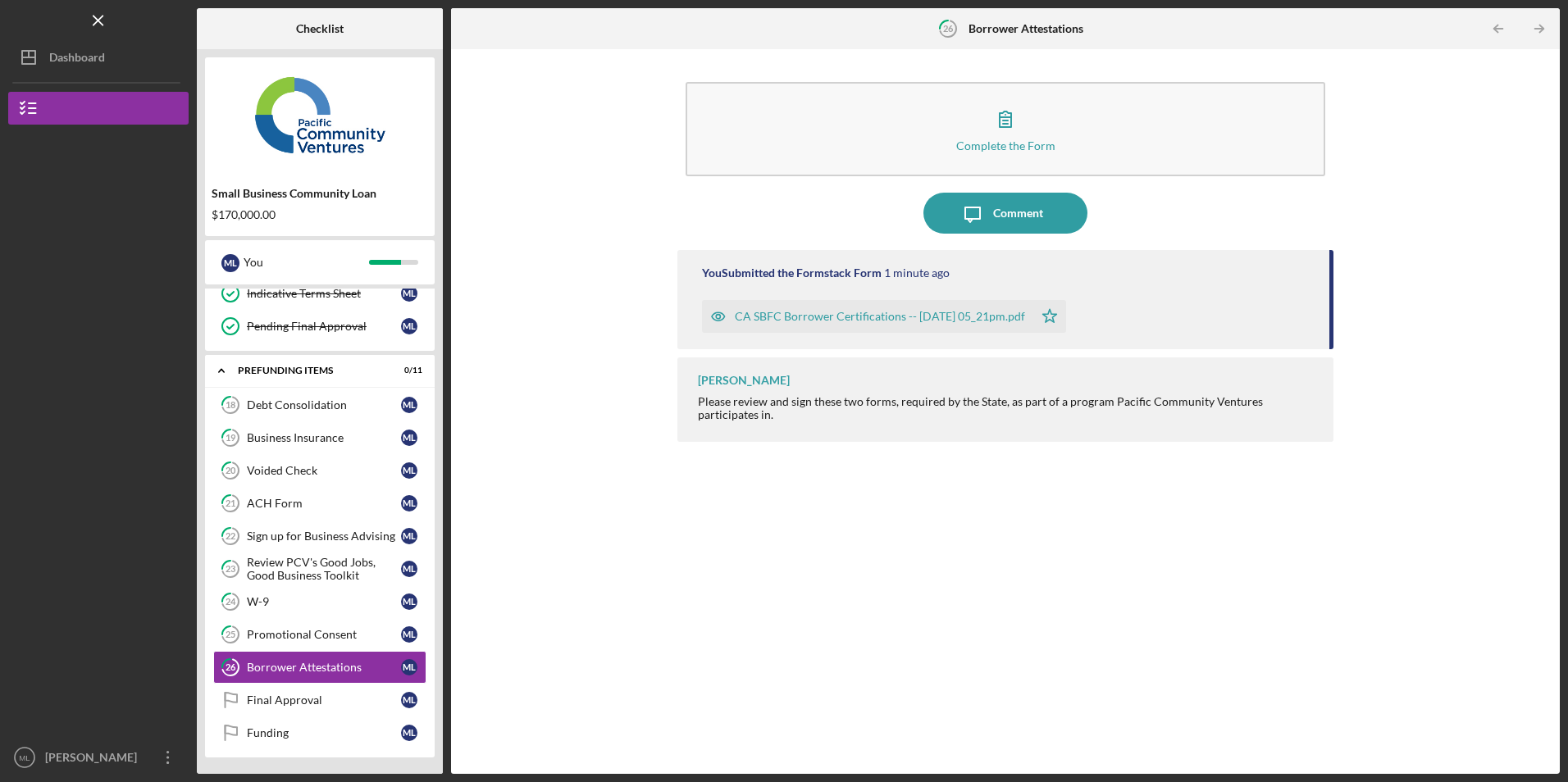
click at [113, 491] on div at bounding box center [99, 587] width 181 height 309
click at [305, 565] on div "Review PCV's Good Jobs, Good Business Toolkit" at bounding box center [324, 568] width 154 height 26
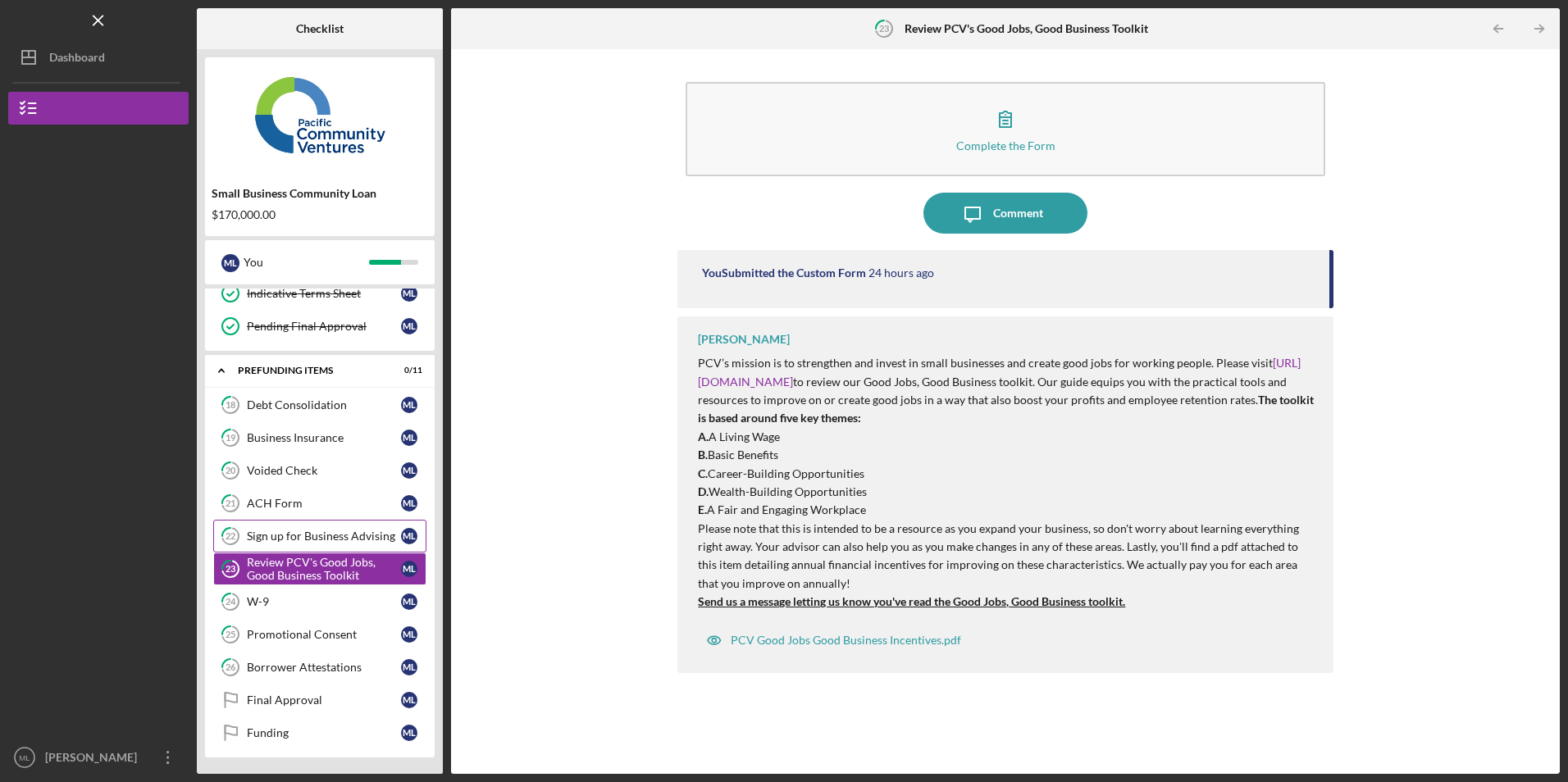
click at [320, 535] on div "Sign up for Business Advising" at bounding box center [324, 537] width 154 height 13
